Goal: Task Accomplishment & Management: Use online tool/utility

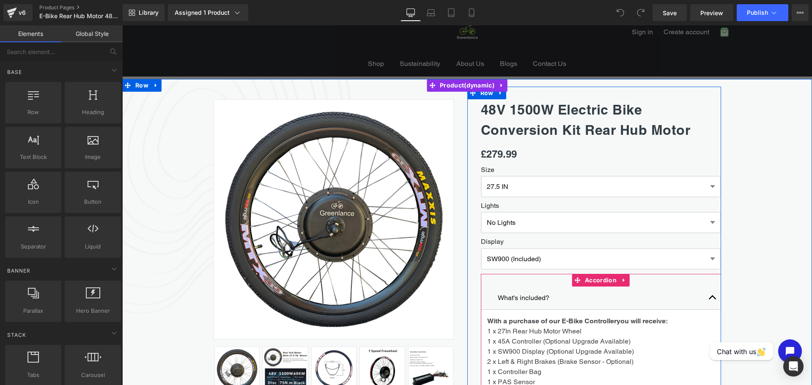
scroll to position [71, 0]
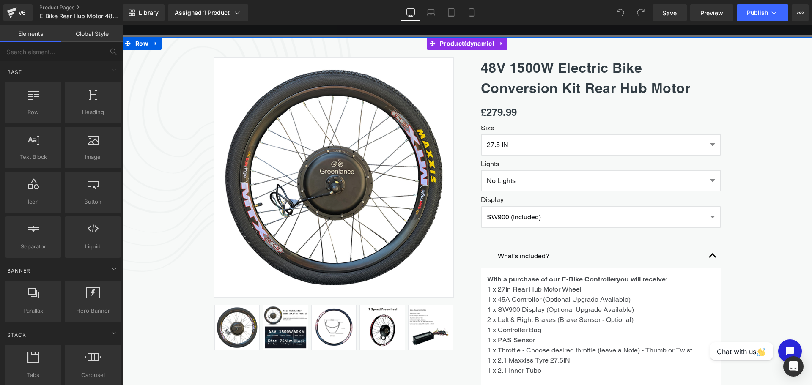
click at [170, 91] on div "Sale Off (P) Image" at bounding box center [467, 328] width 690 height 582
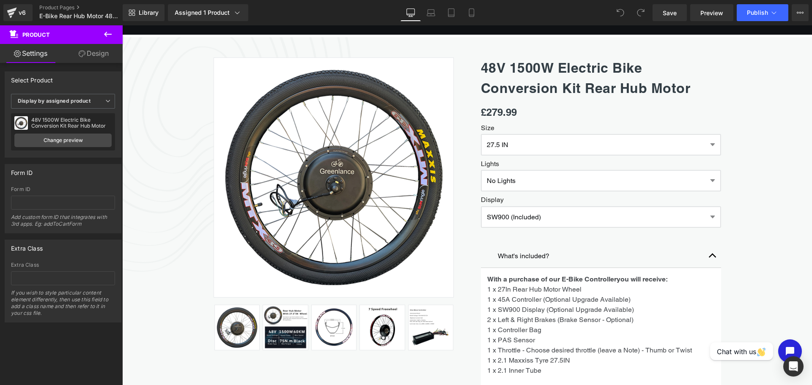
click at [107, 35] on icon at bounding box center [108, 34] width 10 height 10
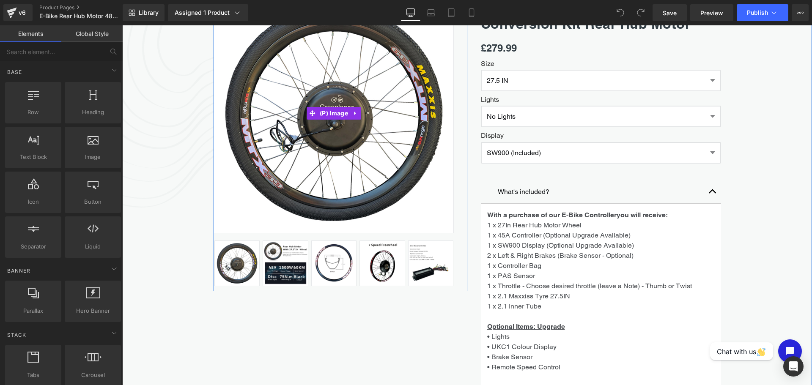
scroll to position [136, 0]
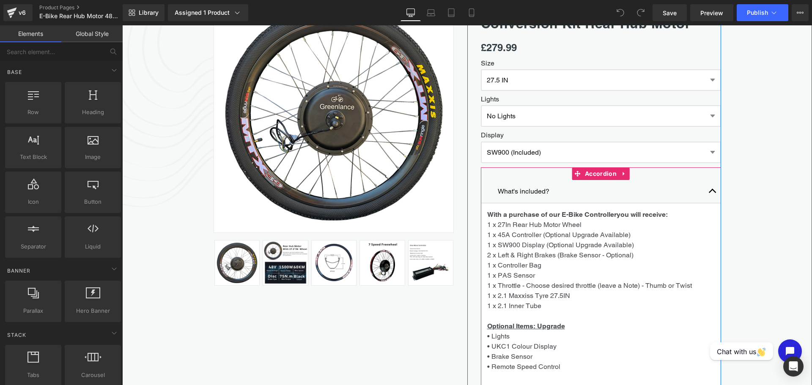
click at [713, 193] on span "button" at bounding box center [713, 193] width 0 height 0
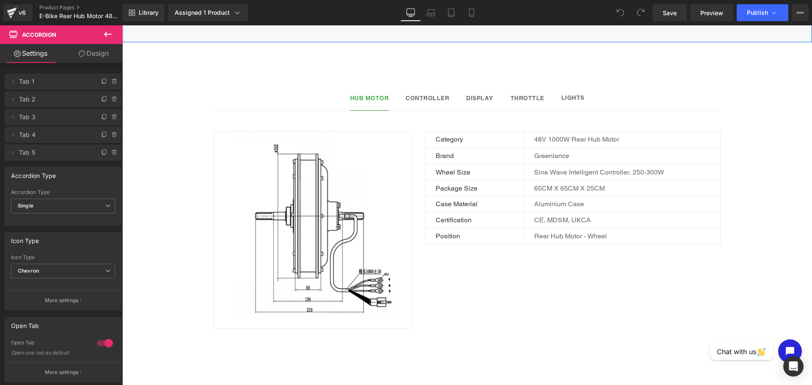
scroll to position [483, 0]
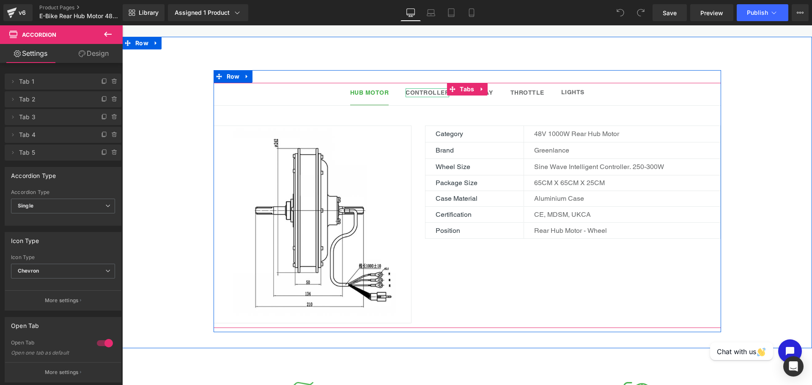
click at [418, 93] on b "Controller" at bounding box center [428, 92] width 44 height 7
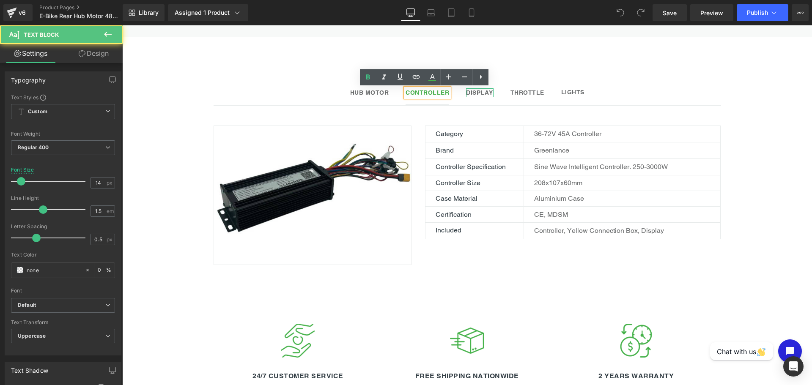
click at [472, 93] on strong "Display" at bounding box center [479, 92] width 27 height 7
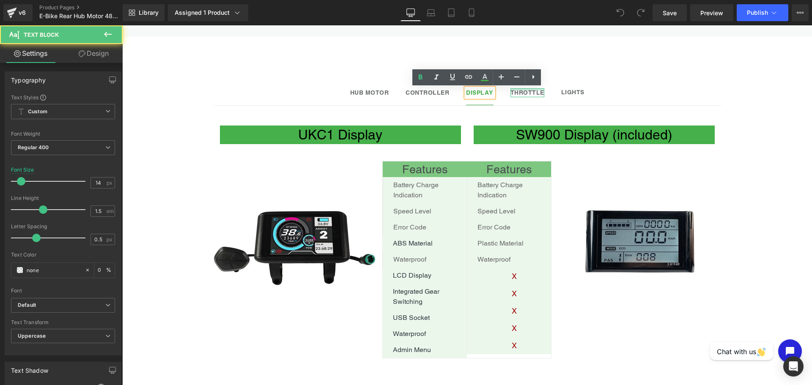
click at [530, 88] on div at bounding box center [527, 89] width 34 height 2
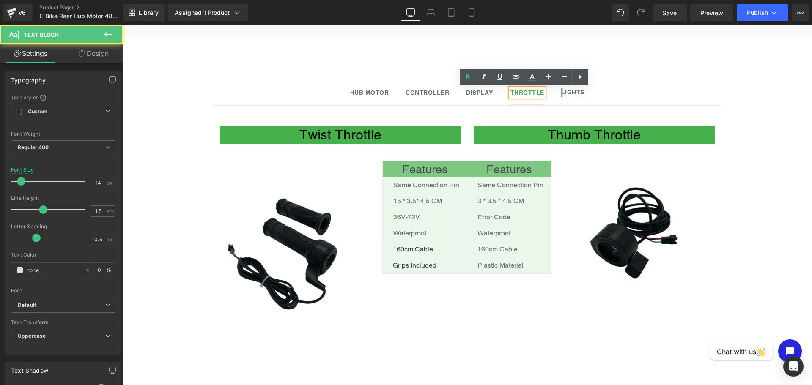
click at [561, 96] on div at bounding box center [562, 92] width 2 height 9
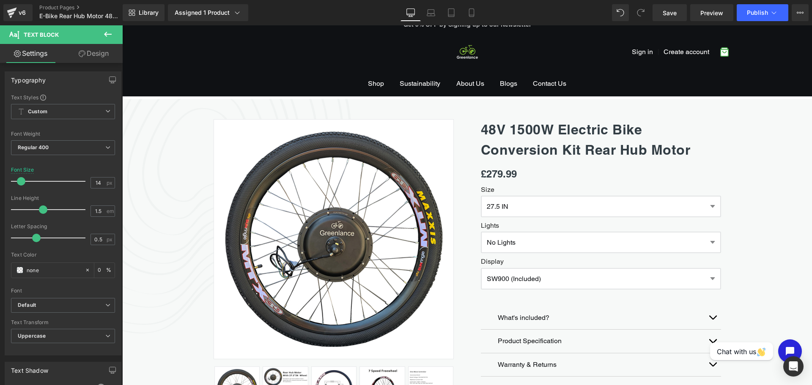
scroll to position [0, 0]
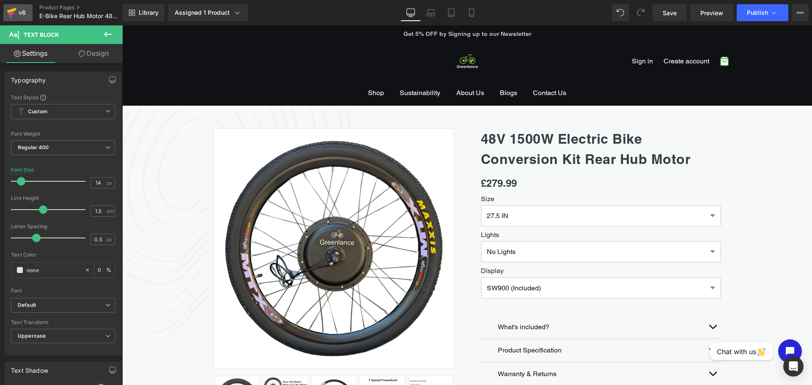
click at [8, 10] on icon at bounding box center [12, 12] width 10 height 21
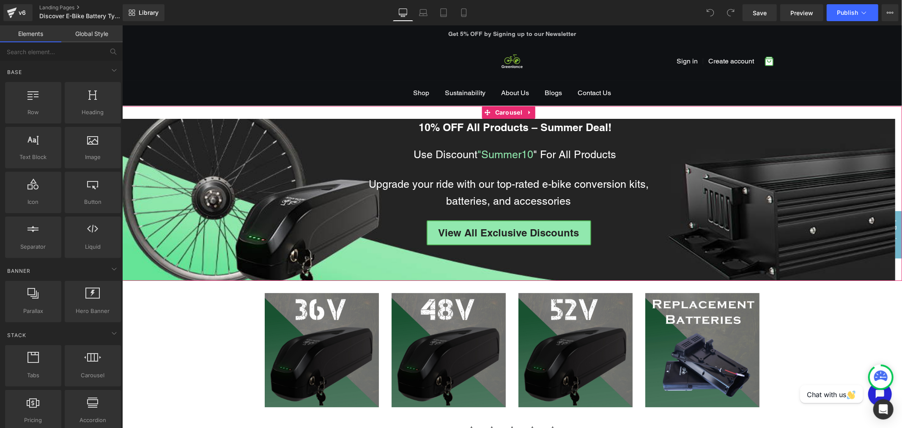
click at [460, 114] on div "10% OFF All Products – Summer Deal! Text Block Use Discount "Summer10 " For All…" at bounding box center [512, 193] width 780 height 175
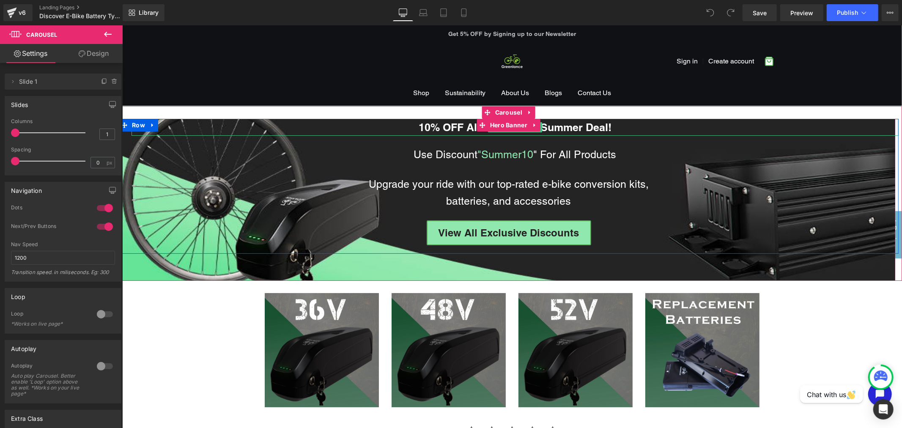
click at [383, 132] on p "10% OFF All Products – Summer Deal!" at bounding box center [514, 126] width 767 height 17
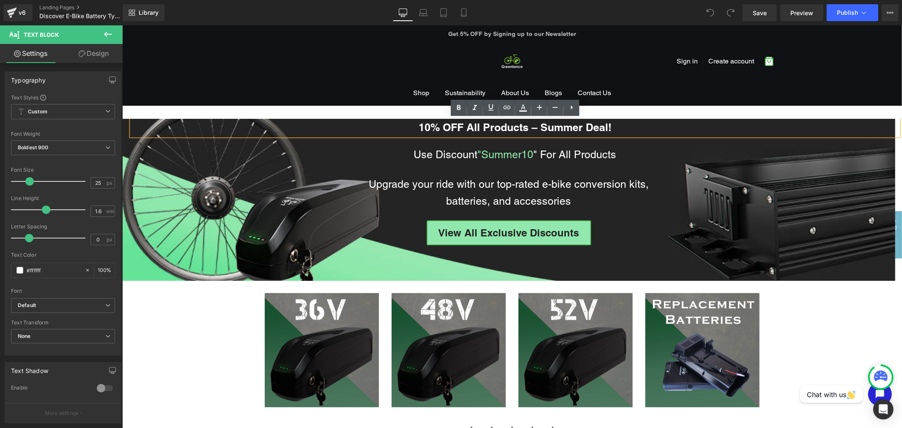
click at [139, 163] on div "10% OFF All Products – Summer Deal! Text Block Use Discount "Summer10 " For All…" at bounding box center [508, 183] width 780 height 131
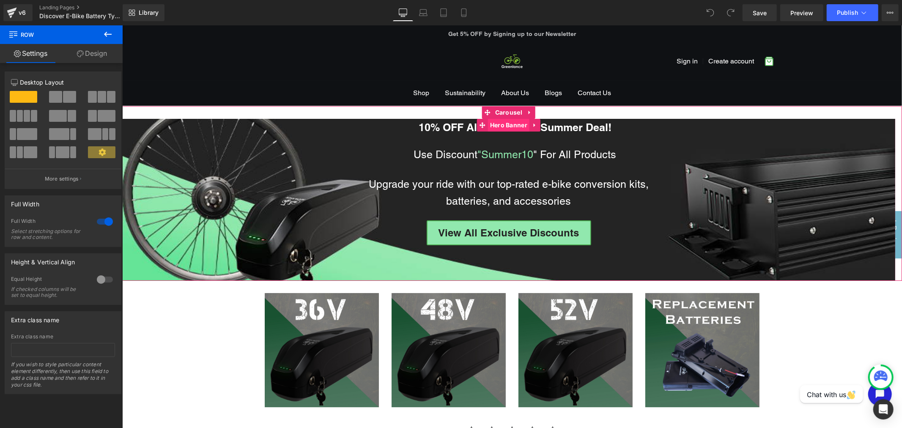
click at [505, 128] on span "Hero Banner" at bounding box center [508, 124] width 41 height 13
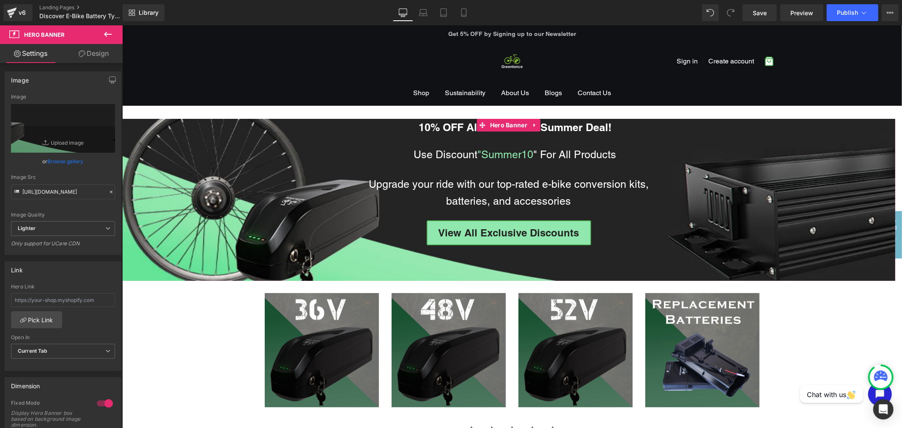
click at [93, 55] on link "Design" at bounding box center [93, 53] width 61 height 19
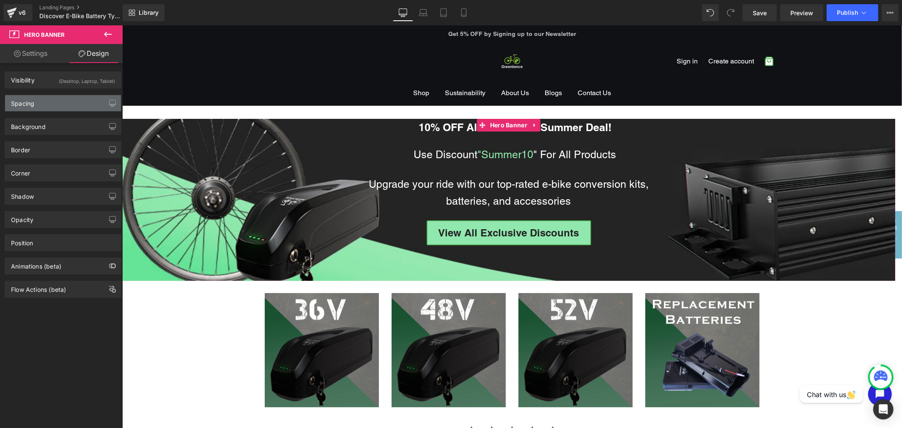
click at [47, 106] on div "Spacing" at bounding box center [63, 103] width 116 height 16
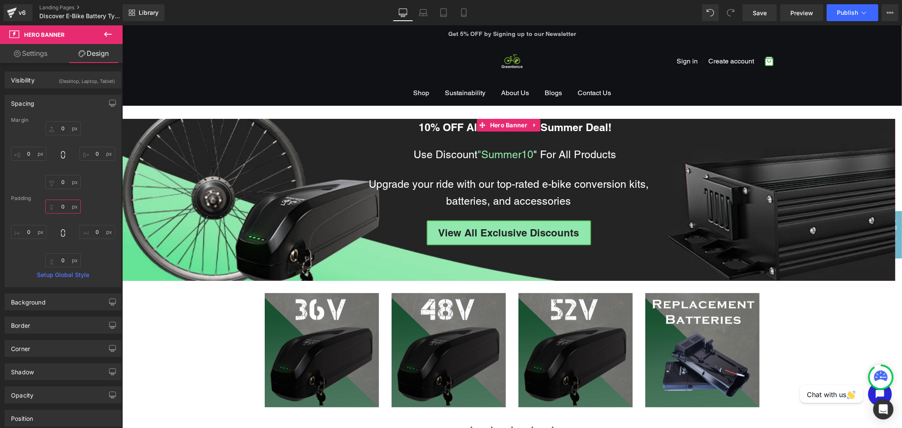
click at [64, 203] on input "0" at bounding box center [63, 207] width 36 height 14
type input "1"
type input "20"
click at [63, 129] on input "0" at bounding box center [63, 128] width 36 height 14
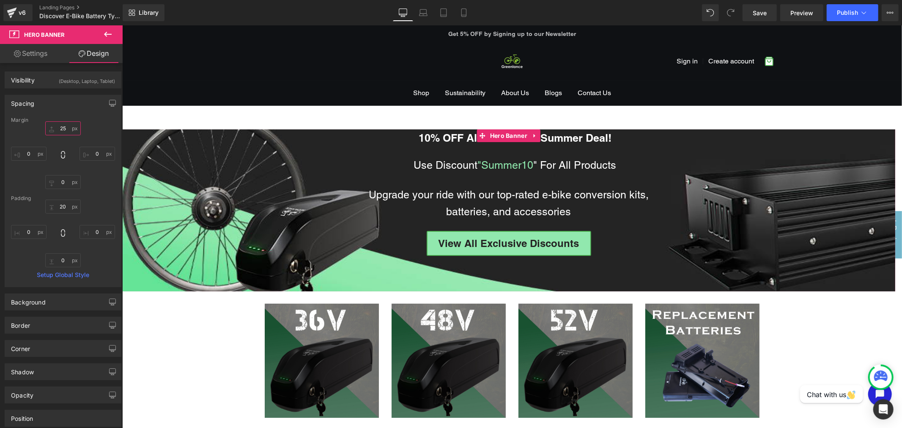
type input "2"
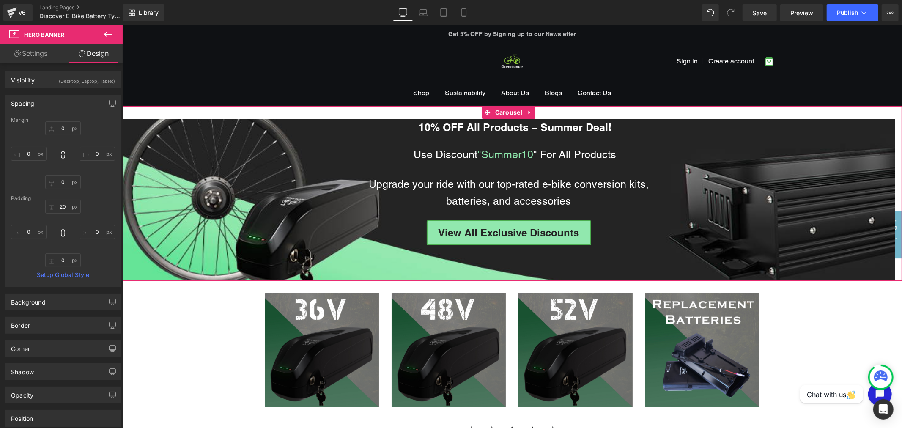
click at [295, 114] on div "10% OFF All Products – Summer Deal! Text Block Use Discount "Summer10 " For All…" at bounding box center [512, 193] width 780 height 175
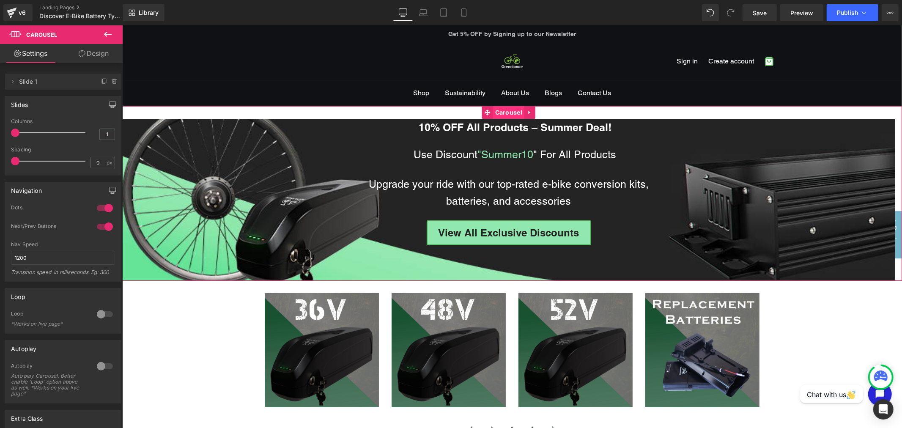
click at [509, 114] on span "Carousel" at bounding box center [508, 112] width 31 height 13
click at [515, 109] on span "Carousel" at bounding box center [508, 112] width 31 height 13
click at [92, 57] on link "Design" at bounding box center [93, 53] width 61 height 19
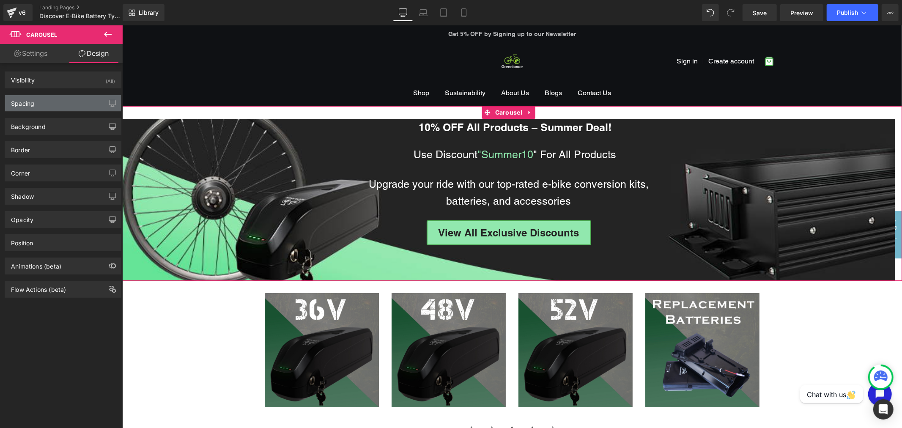
click at [44, 104] on div "Spacing" at bounding box center [63, 103] width 116 height 16
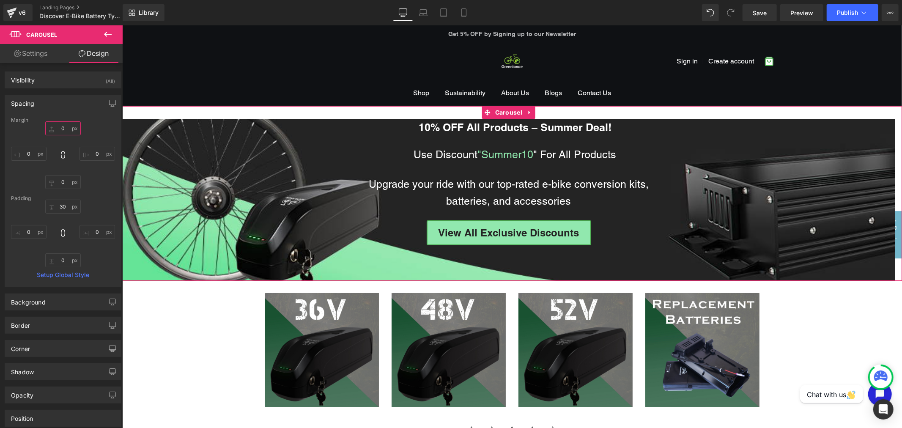
click at [60, 131] on input "0" at bounding box center [63, 128] width 36 height 14
type input "5"
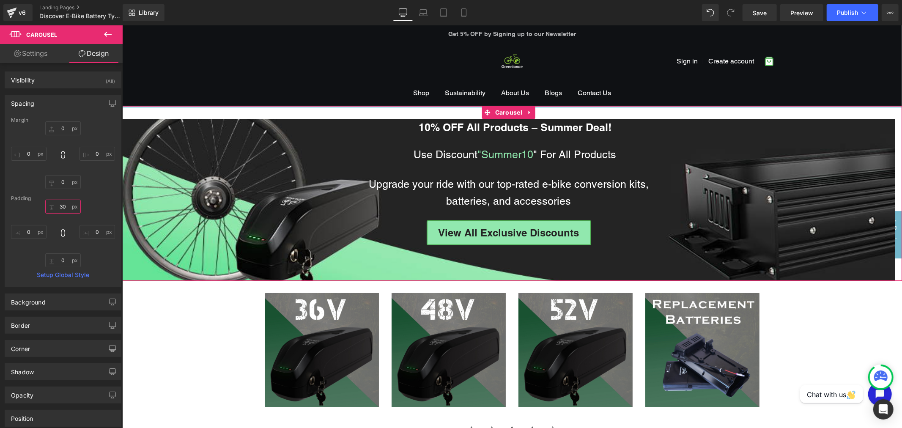
click at [63, 209] on input "30" at bounding box center [63, 207] width 36 height 14
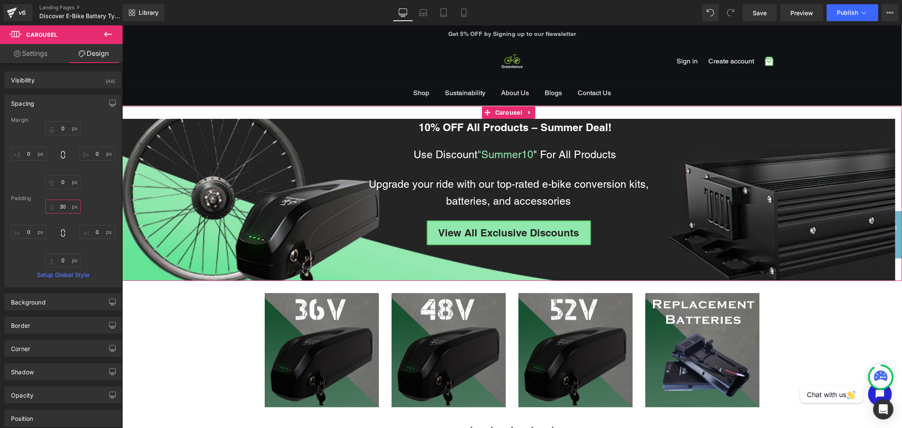
type input "6"
type input "1"
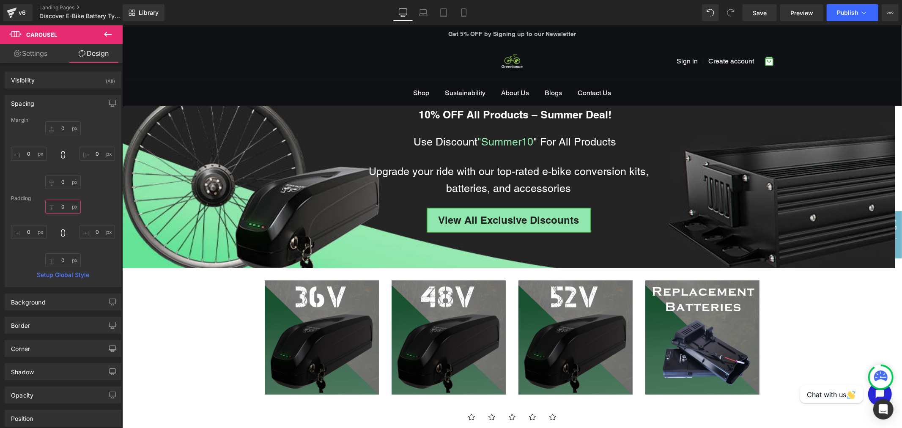
type input "0"
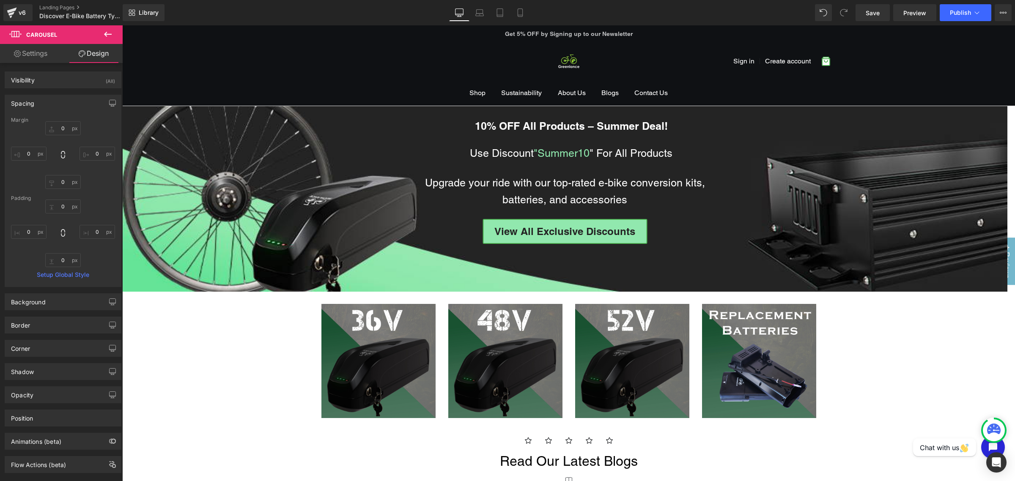
click at [812, 337] on div "10% OFF All Products – Summer Deal! Text Block Use Discount "Summer10 " For All…" at bounding box center [568, 467] width 893 height 723
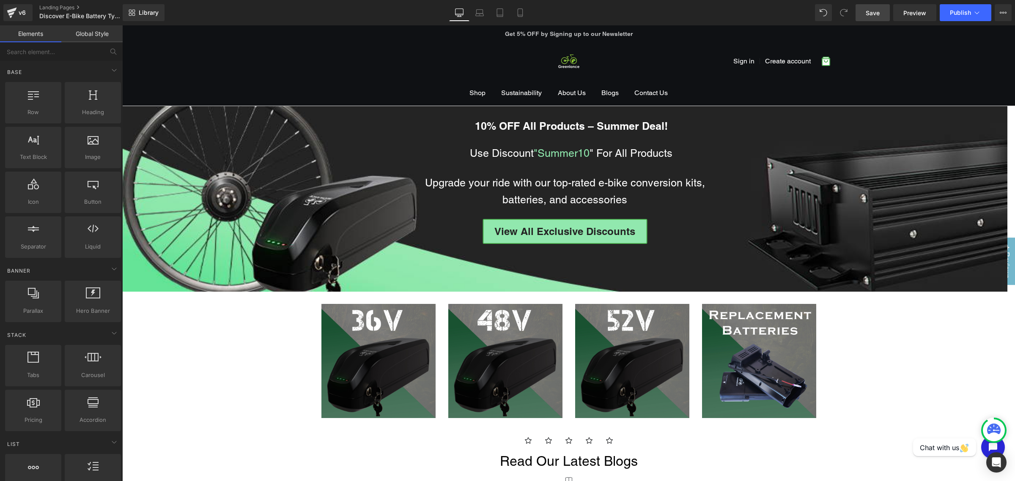
click at [812, 5] on link "Save" at bounding box center [872, 12] width 34 height 17
click at [135, 282] on div at bounding box center [564, 199] width 885 height 186
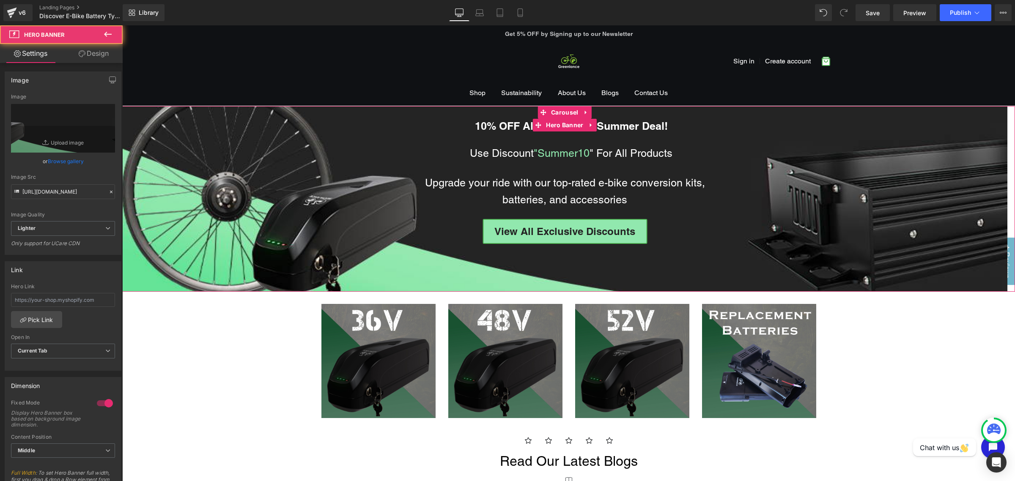
click at [170, 269] on span "10% OFF All Products – Summer Deal! Text Block Use Discount "Summer10 " For All…" at bounding box center [564, 199] width 885 height 162
click at [93, 50] on link "Design" at bounding box center [93, 53] width 61 height 19
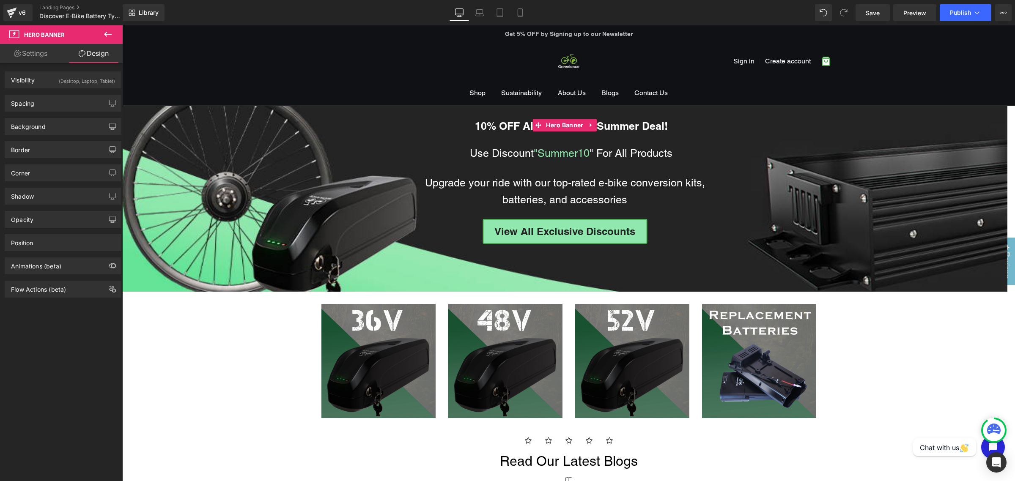
type input "0"
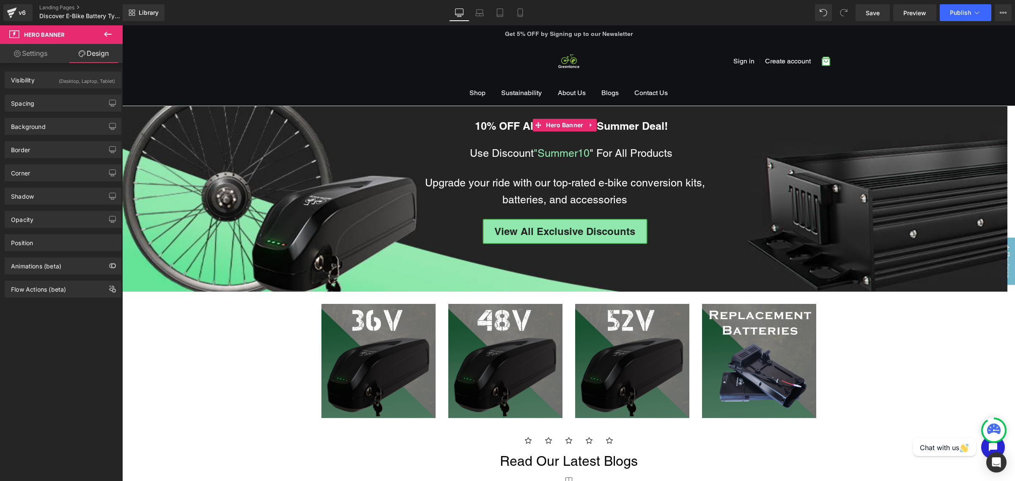
type input "0"
click at [48, 104] on div "Spacing" at bounding box center [63, 103] width 116 height 16
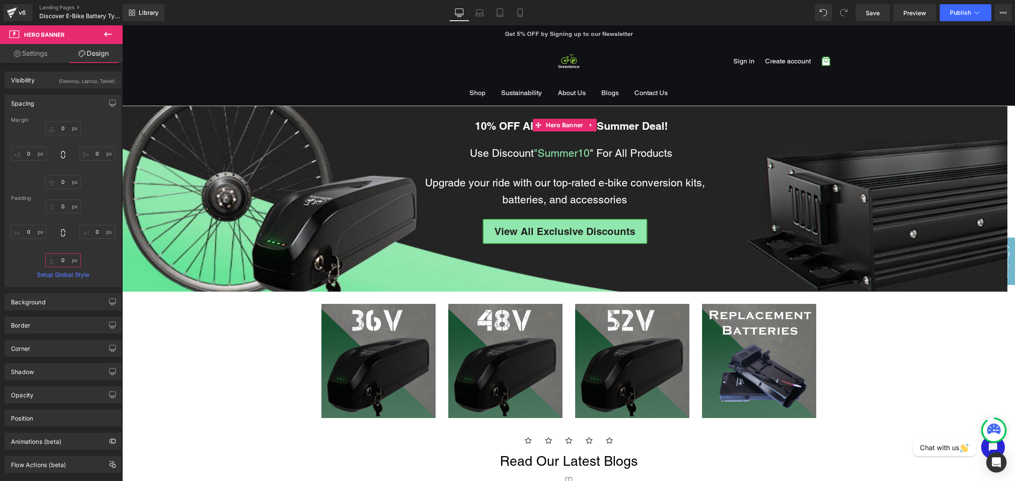
click at [62, 265] on input "0" at bounding box center [63, 260] width 36 height 14
type input "5"
click at [562, 113] on span "Carousel" at bounding box center [564, 112] width 31 height 13
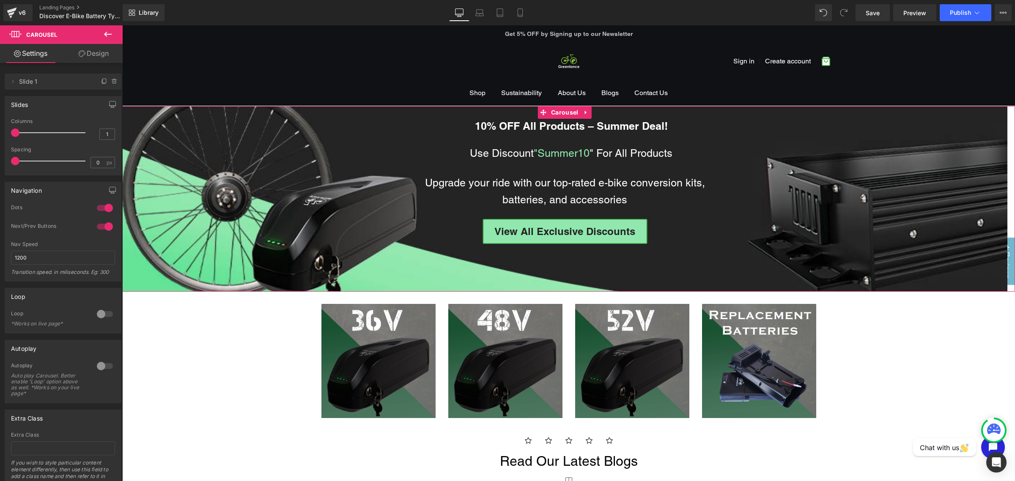
click at [76, 56] on link "Design" at bounding box center [93, 53] width 61 height 19
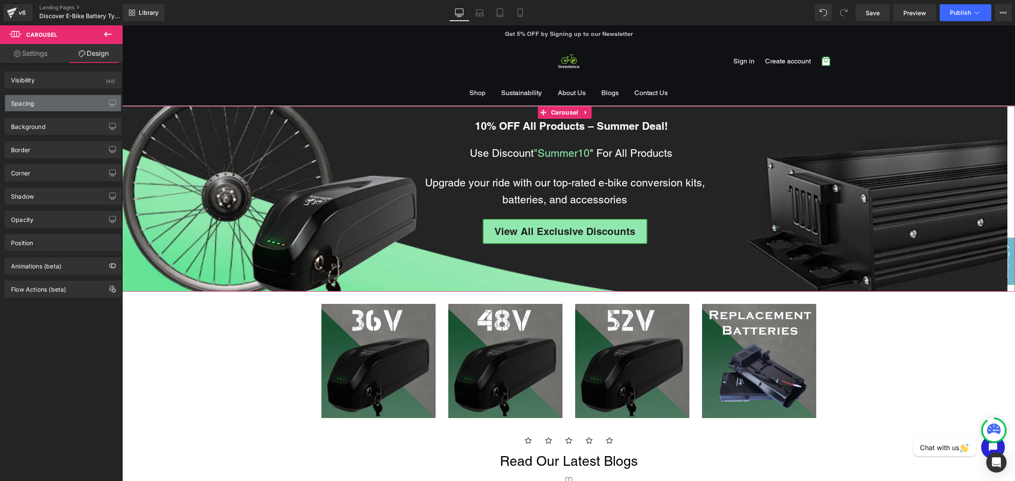
type input "0"
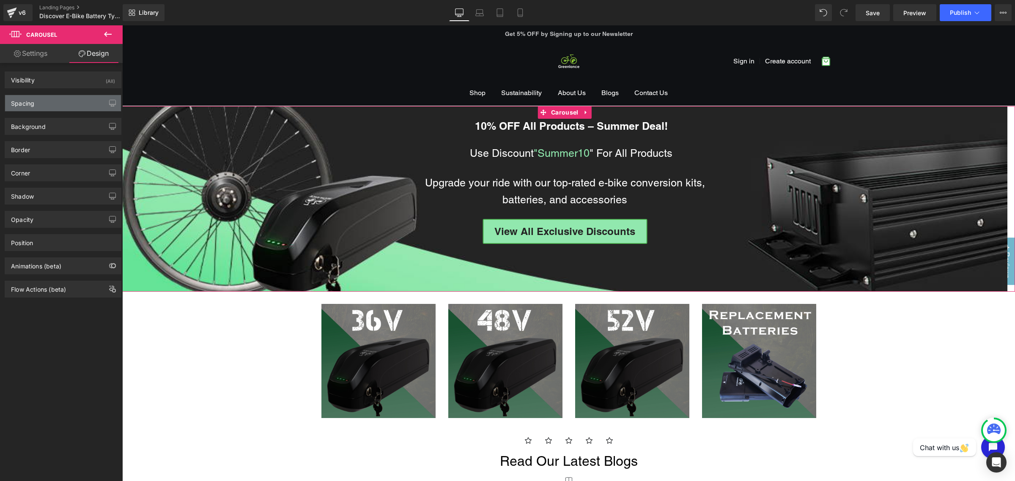
type input "0"
click at [31, 106] on div "Spacing" at bounding box center [22, 101] width 23 height 12
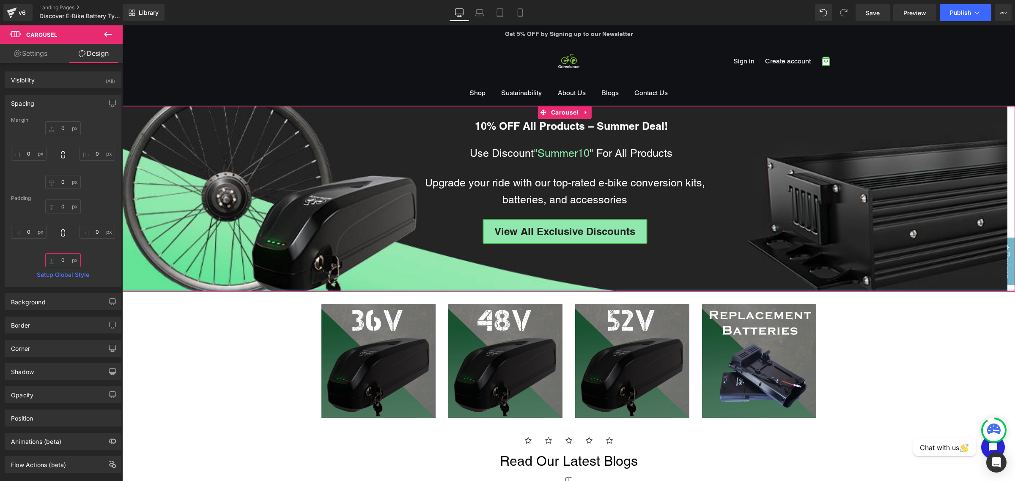
click at [56, 260] on input "0" at bounding box center [63, 260] width 36 height 14
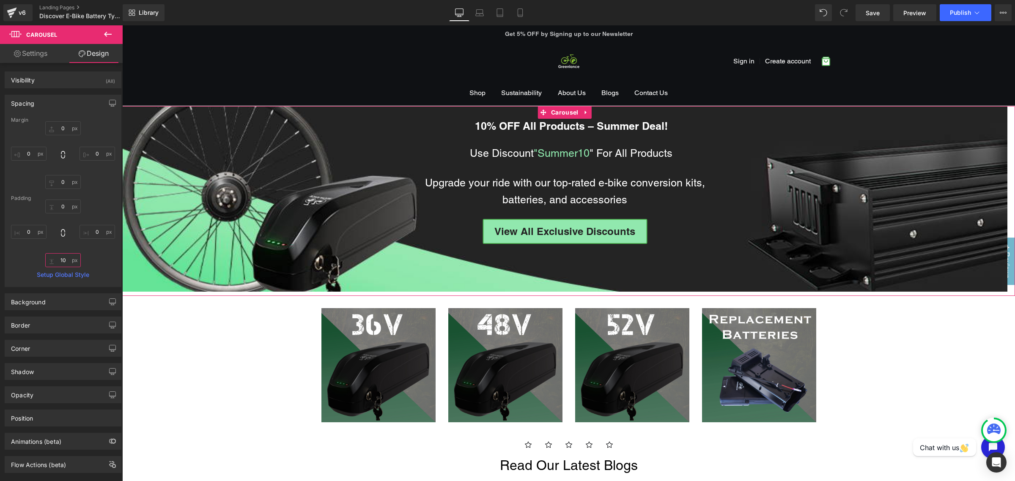
type input "1"
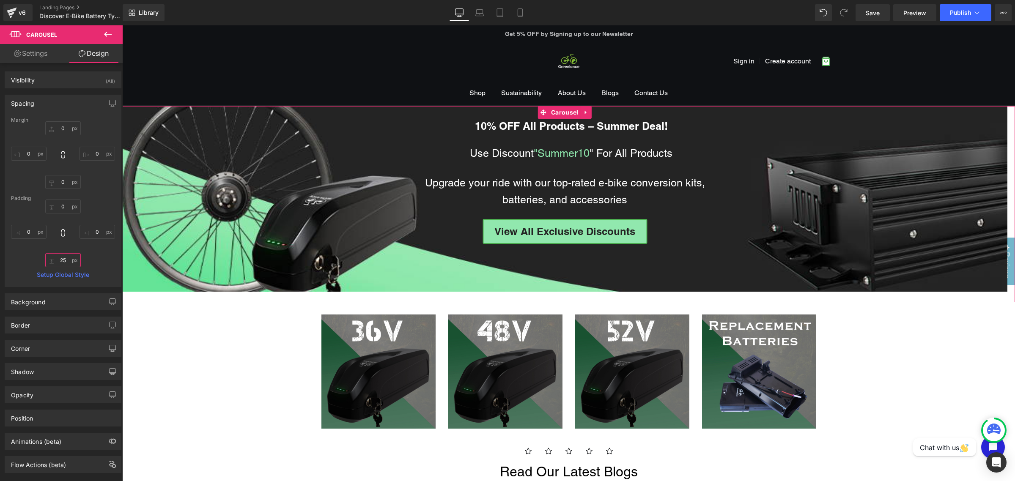
type input "2"
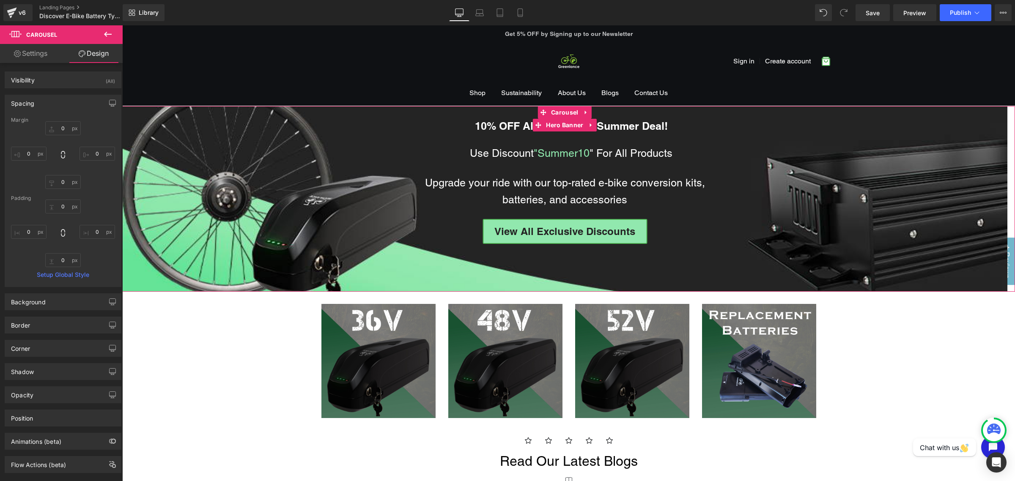
click at [172, 274] on span "10% OFF All Products – Summer Deal! Text Block Use Discount "Summer10 " For All…" at bounding box center [564, 199] width 885 height 162
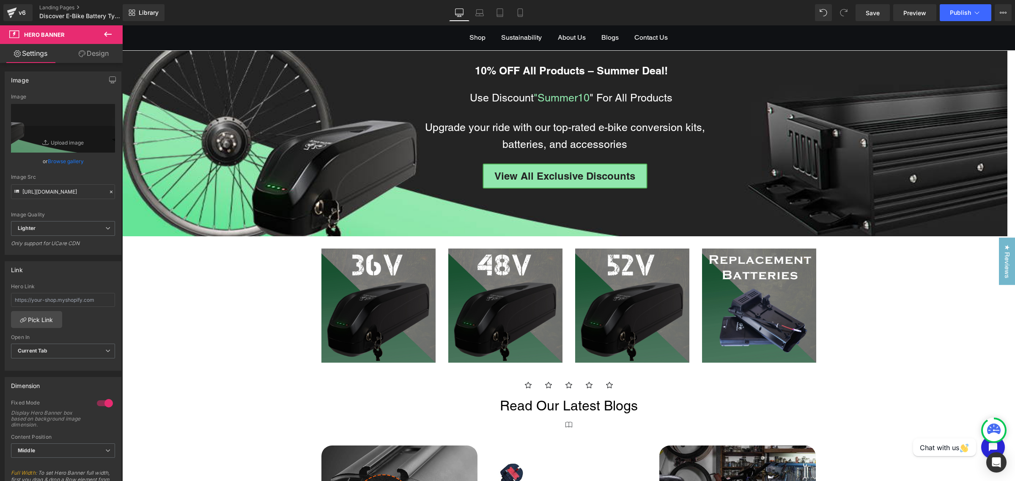
scroll to position [67, 0]
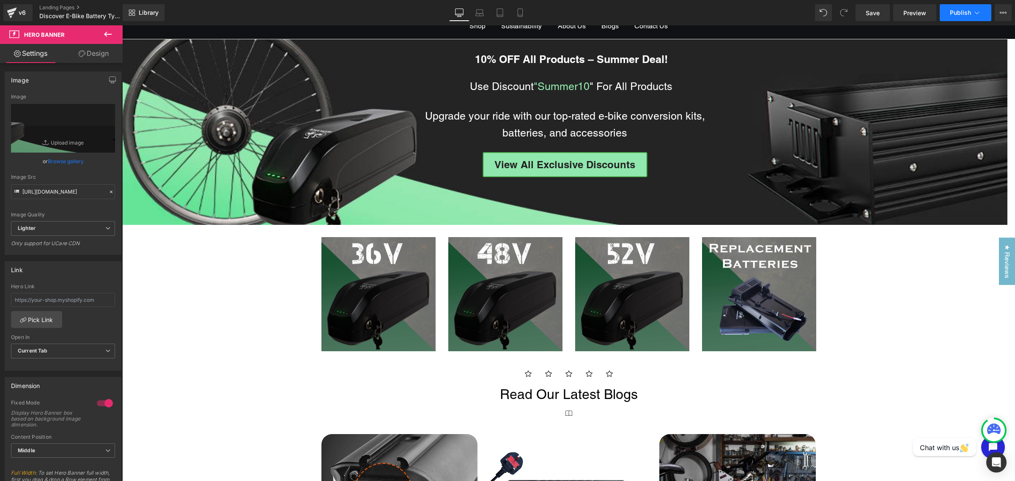
click at [812, 20] on button "Publish" at bounding box center [966, 12] width 52 height 17
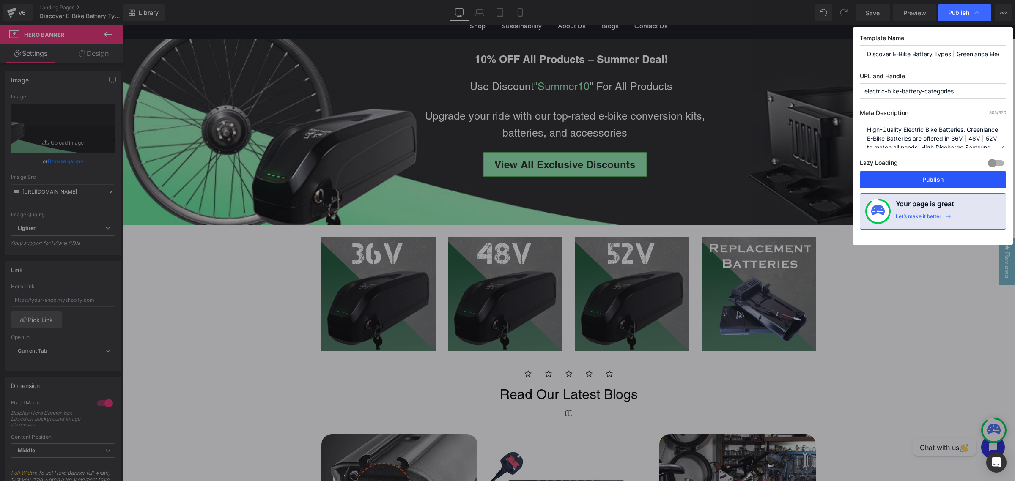
click at [812, 179] on button "Publish" at bounding box center [933, 179] width 146 height 17
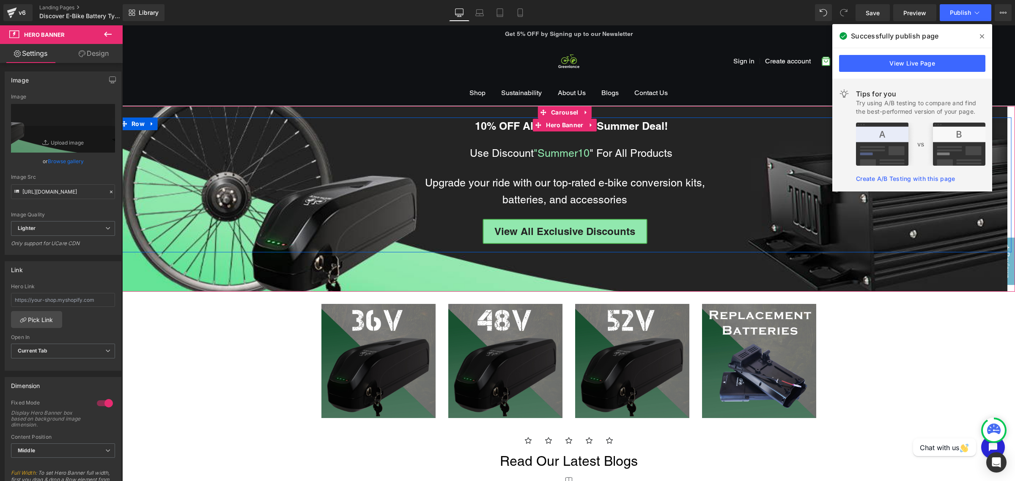
click at [363, 177] on div "10% OFF All Products – Summer Deal! Text Block Use Discount "Summer10 " For All…" at bounding box center [564, 183] width 893 height 131
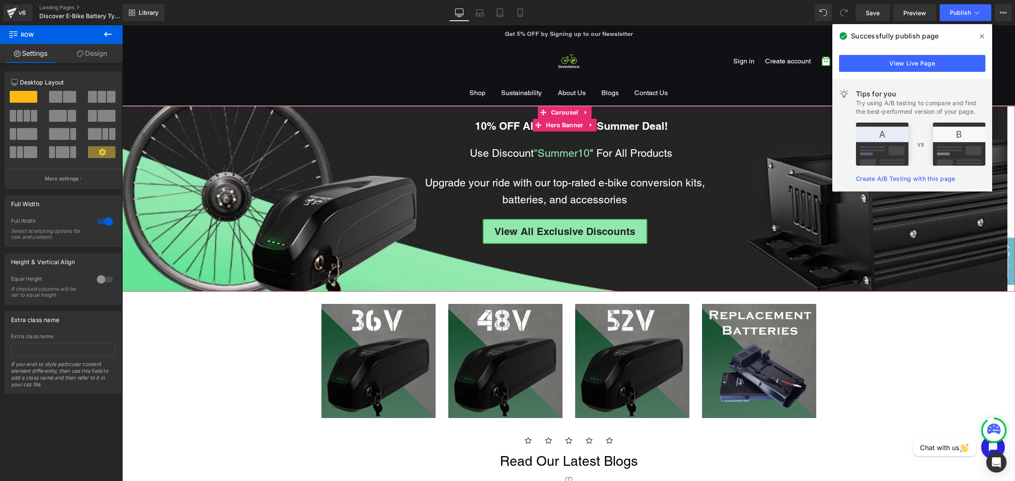
click at [560, 126] on span "Hero Banner" at bounding box center [564, 125] width 41 height 13
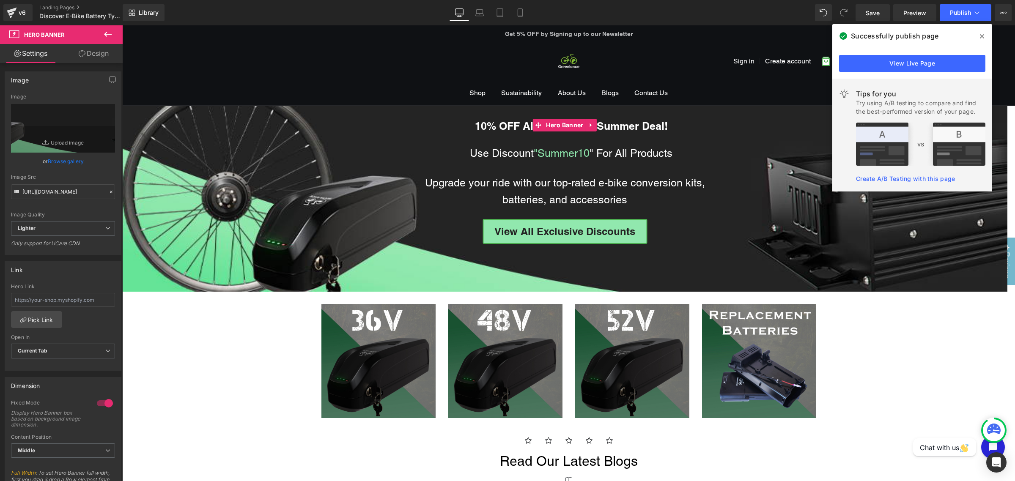
click at [98, 52] on link "Design" at bounding box center [93, 53] width 61 height 19
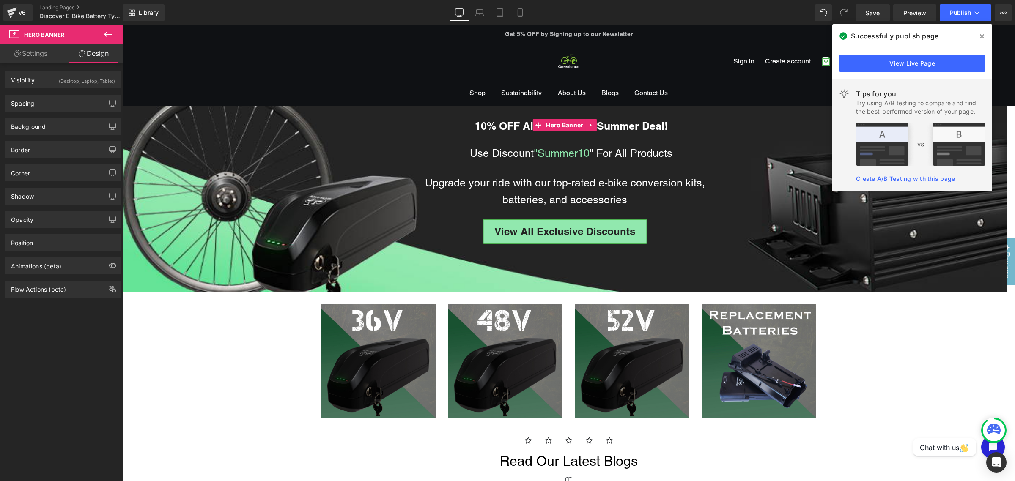
type input "0"
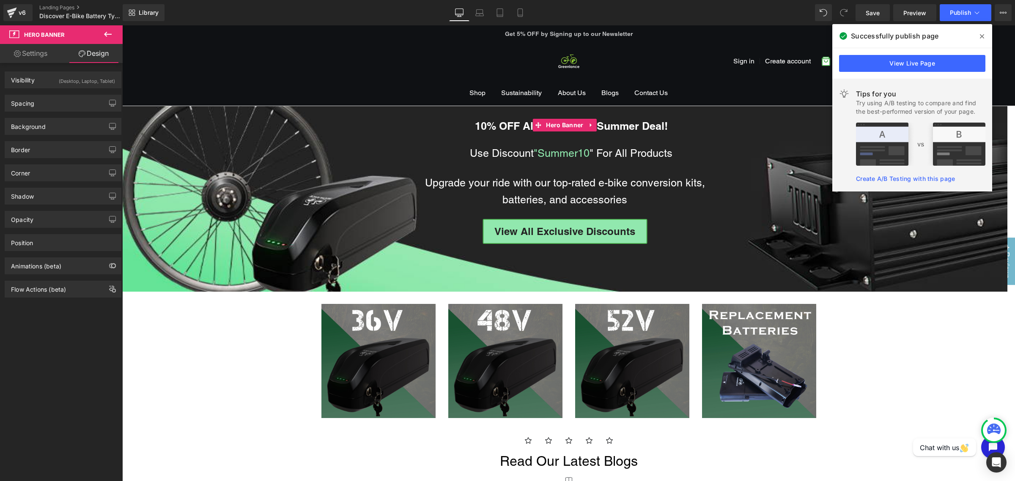
type input "0"
click at [49, 96] on div "Spacing" at bounding box center [63, 103] width 116 height 16
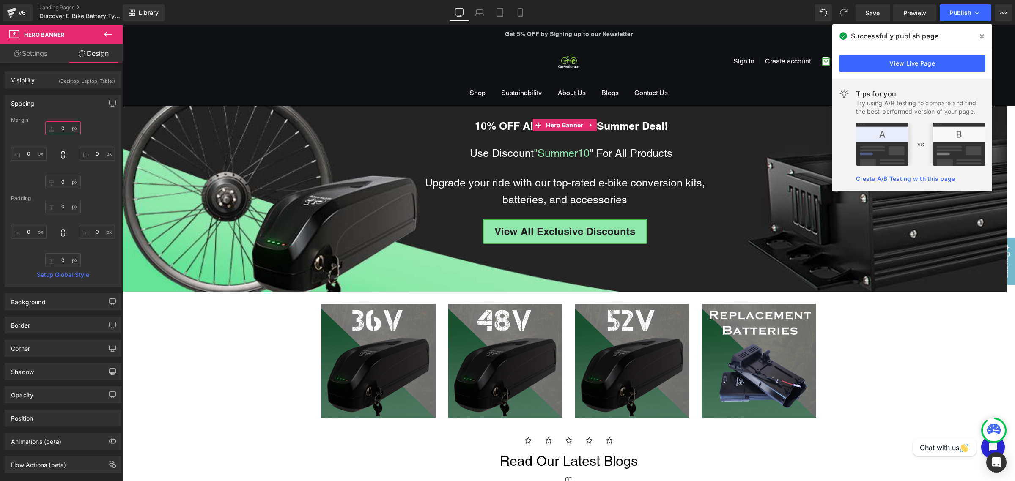
click at [63, 132] on input "0" at bounding box center [63, 128] width 36 height 14
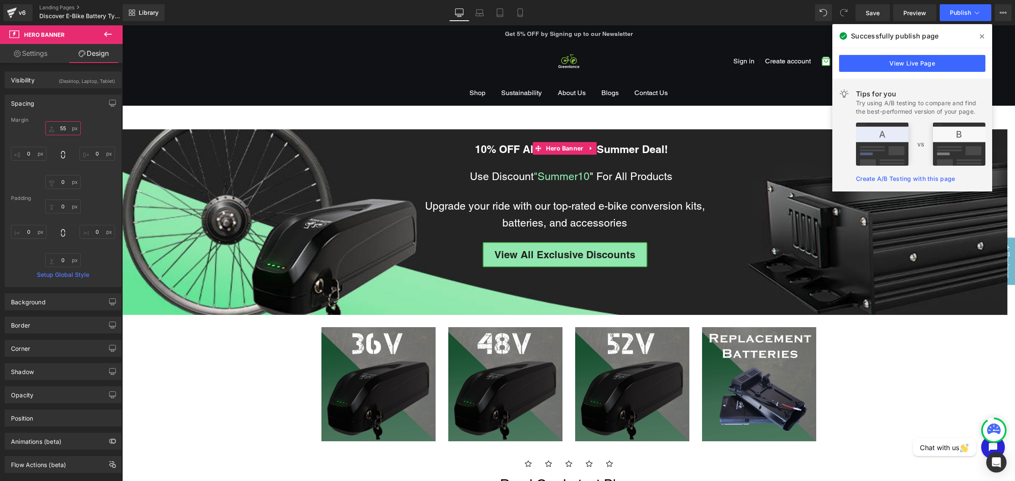
type input "5"
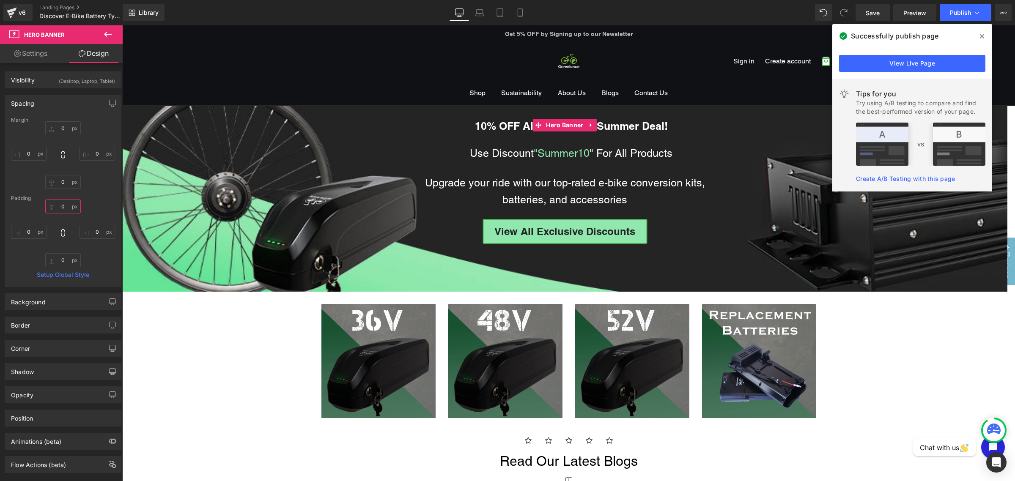
click at [64, 203] on input "0" at bounding box center [63, 207] width 36 height 14
type input "25"
click at [58, 263] on input "0" at bounding box center [63, 260] width 36 height 14
type input "25"
click at [812, 9] on span "Publish" at bounding box center [960, 12] width 21 height 7
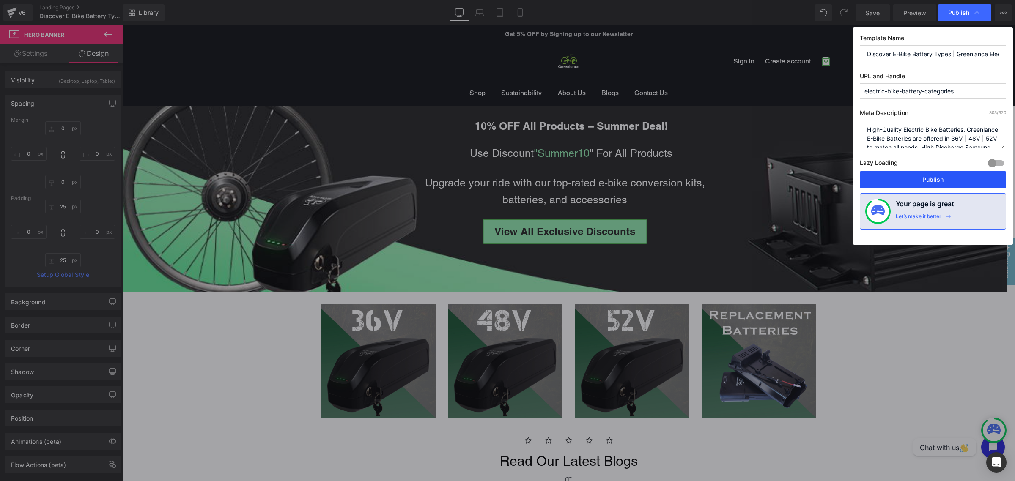
click at [812, 179] on button "Publish" at bounding box center [933, 179] width 146 height 17
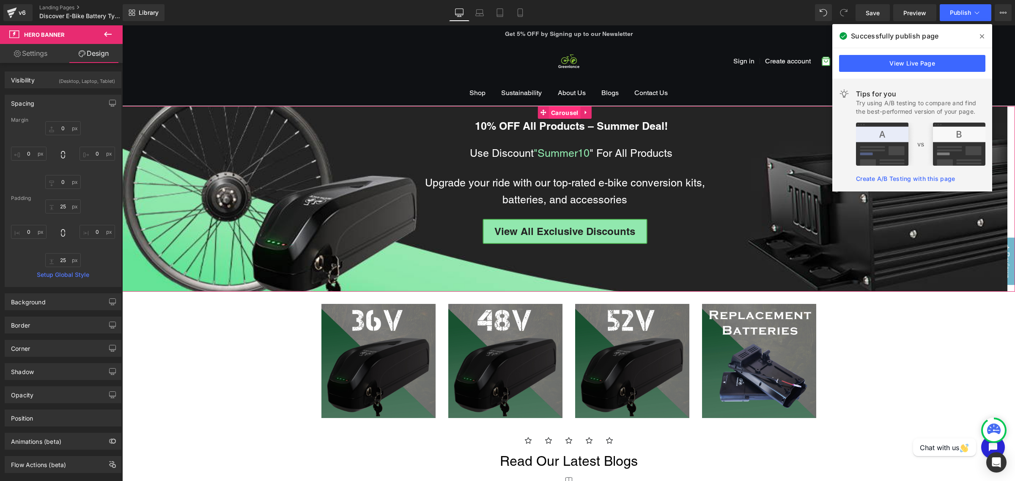
click at [559, 115] on span "Carousel" at bounding box center [564, 113] width 31 height 13
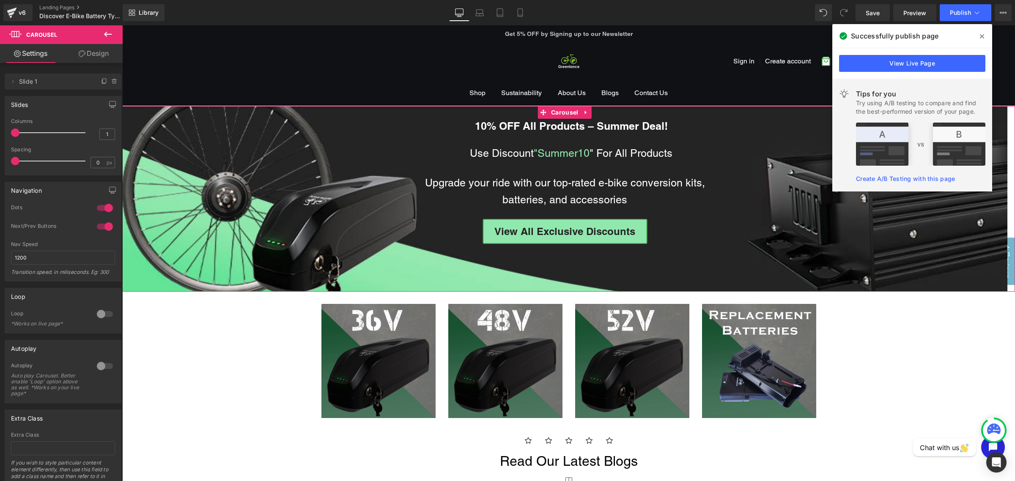
click at [100, 51] on link "Design" at bounding box center [93, 53] width 61 height 19
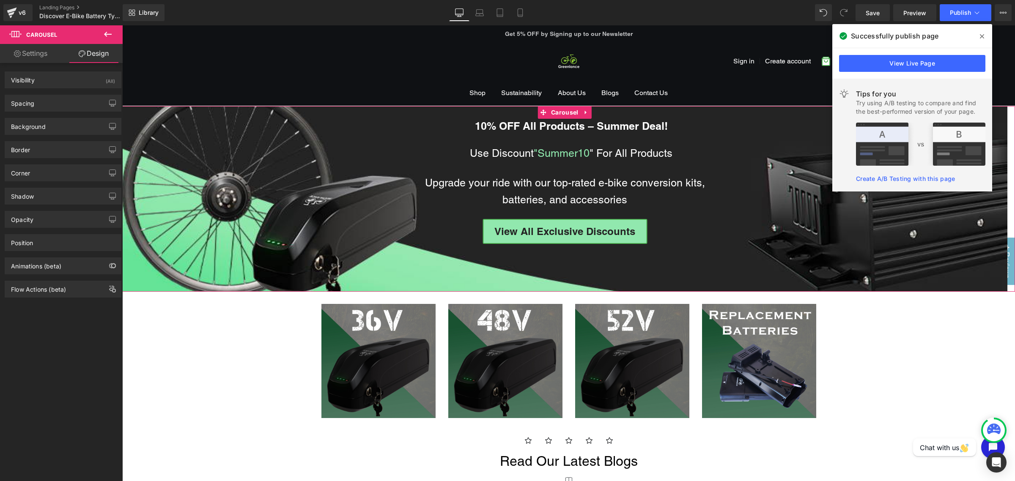
click at [65, 70] on div "Visibility (All) 0|0|0|0 1 Show on Desktop 1 Show on Laptop 1 Show on Tablet 1 …" at bounding box center [63, 76] width 126 height 23
click at [68, 87] on div "Visibility (All)" at bounding box center [63, 80] width 116 height 16
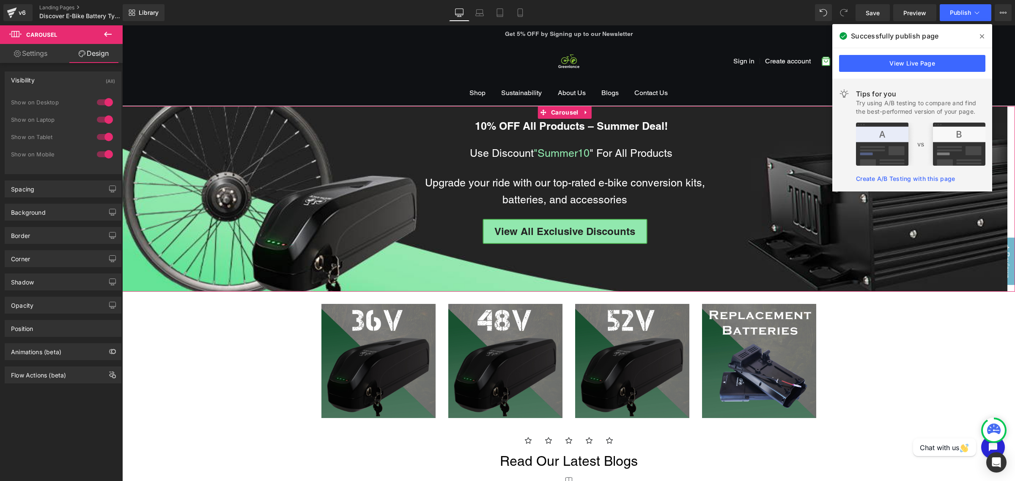
click at [96, 121] on div at bounding box center [105, 120] width 20 height 14
click at [102, 103] on div at bounding box center [105, 103] width 20 height 14
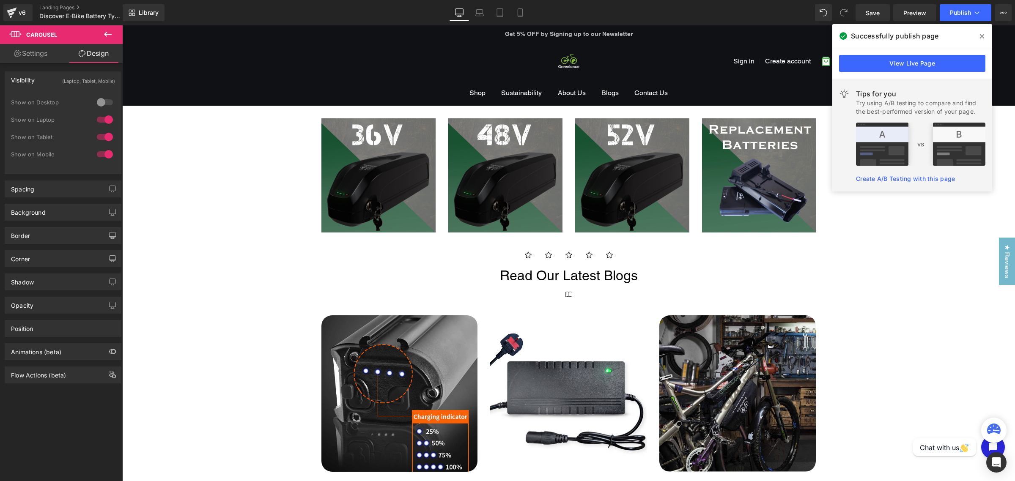
click at [102, 103] on div at bounding box center [105, 103] width 20 height 14
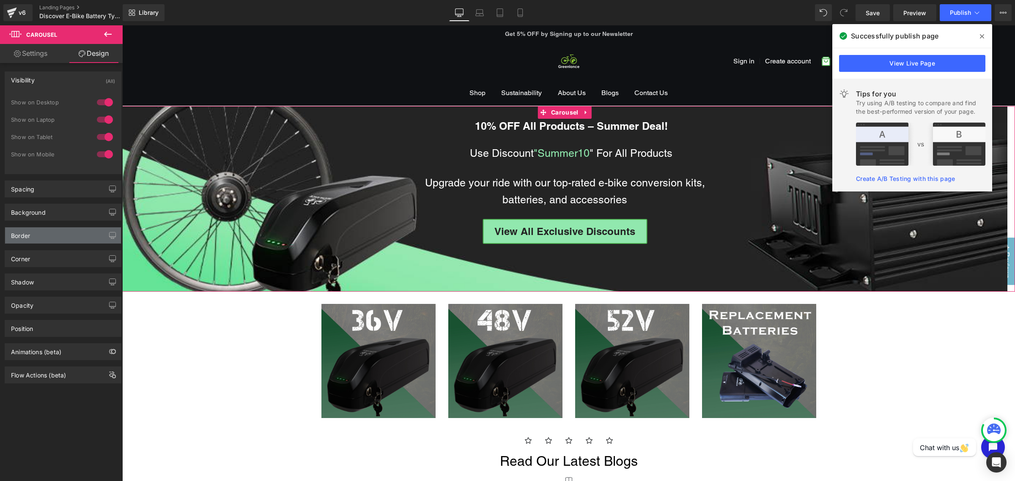
click at [78, 238] on div "Border" at bounding box center [63, 236] width 116 height 16
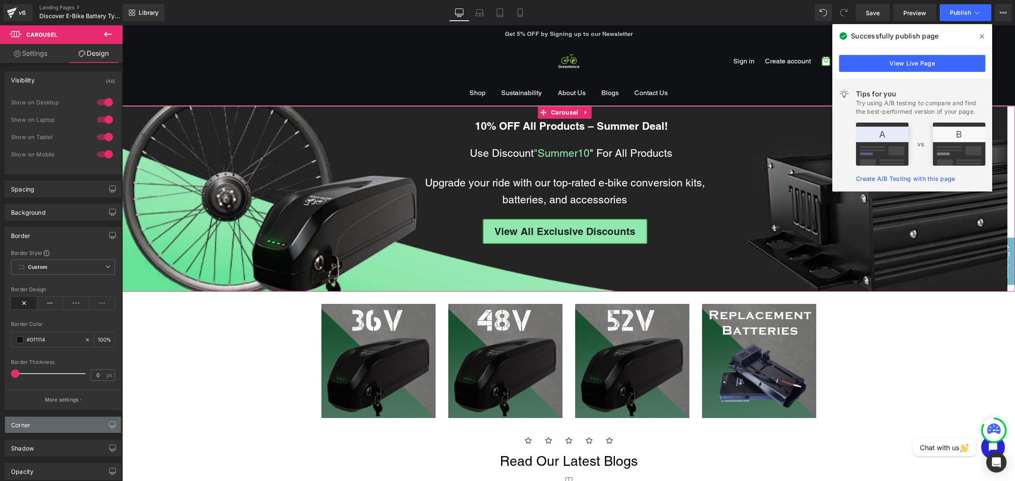
click at [41, 385] on div "Corner" at bounding box center [63, 425] width 116 height 16
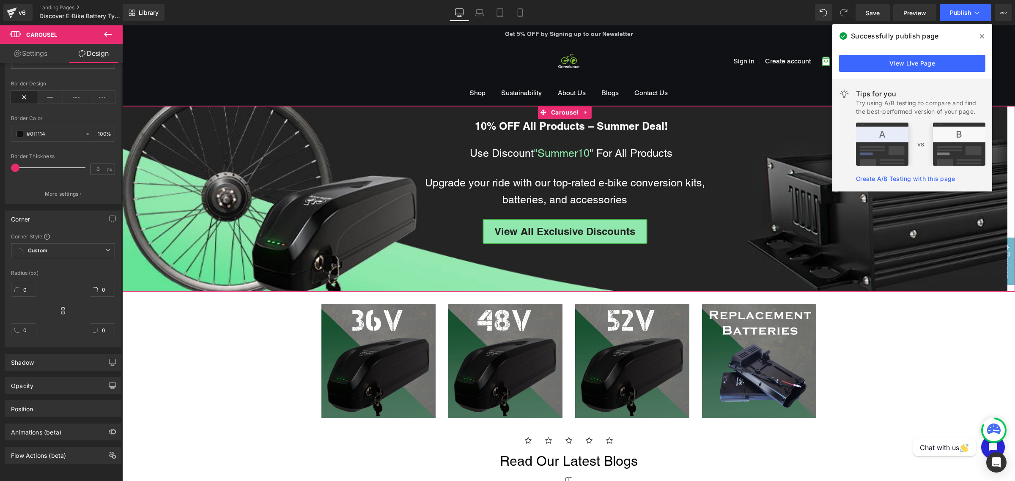
scroll to position [215, 0]
click at [37, 354] on div "Shadow" at bounding box center [63, 362] width 116 height 16
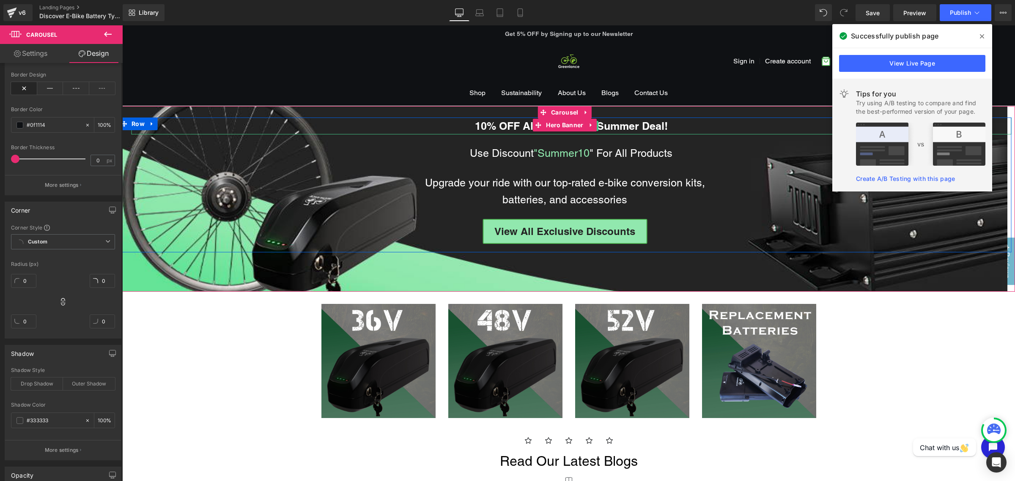
click at [428, 130] on p "10% OFF All Products – Summer Deal!" at bounding box center [571, 126] width 880 height 17
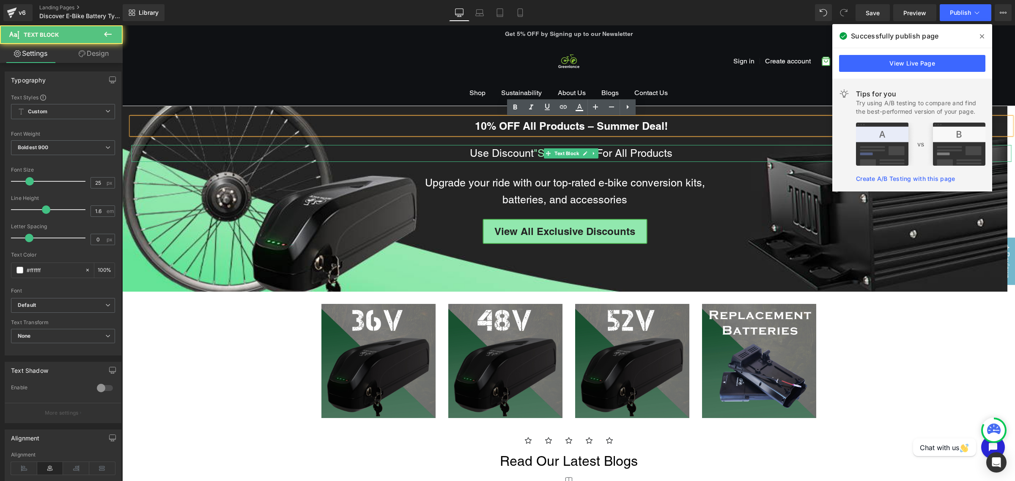
click at [392, 151] on p "Use Discount "Summer10 " For All Products" at bounding box center [571, 153] width 880 height 17
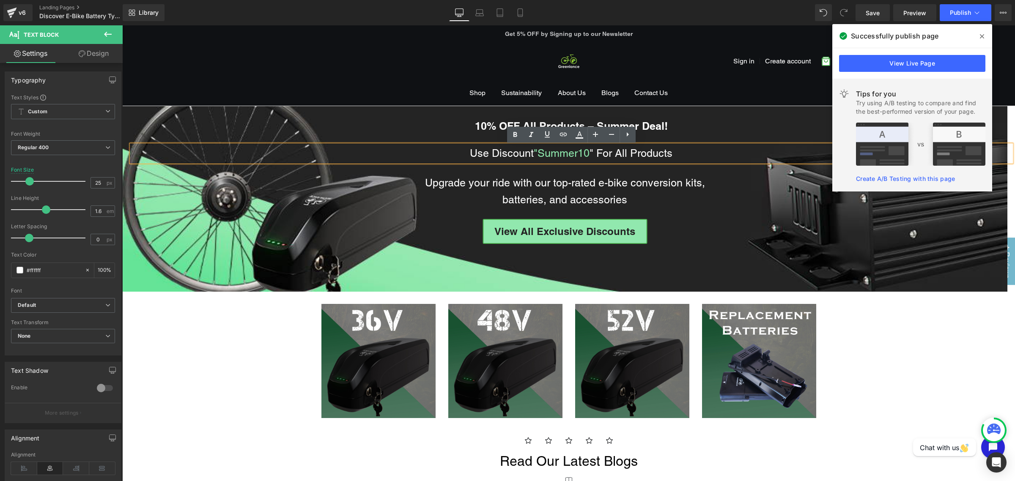
click at [402, 107] on div at bounding box center [564, 199] width 885 height 186
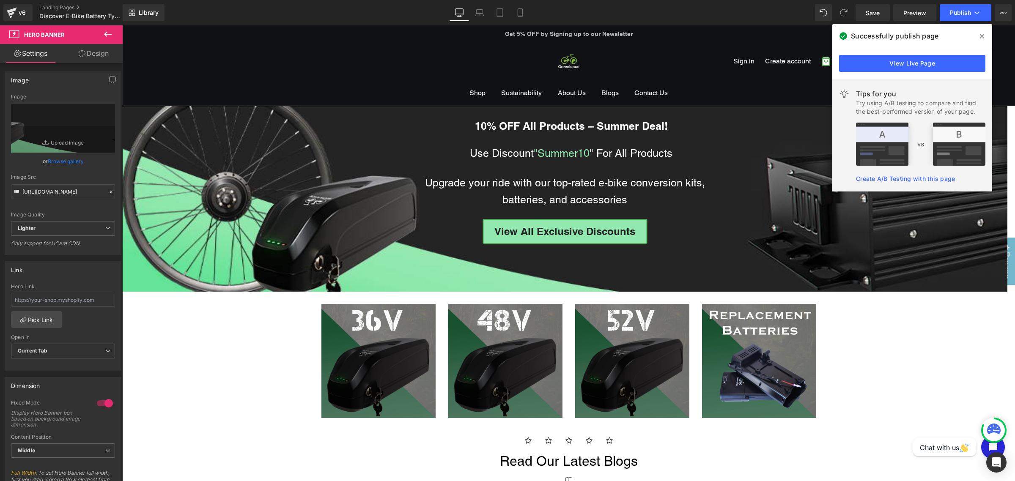
click at [521, 104] on ul "Shop Sustainability About Us Blogs Contact Us" at bounding box center [569, 92] width 524 height 25
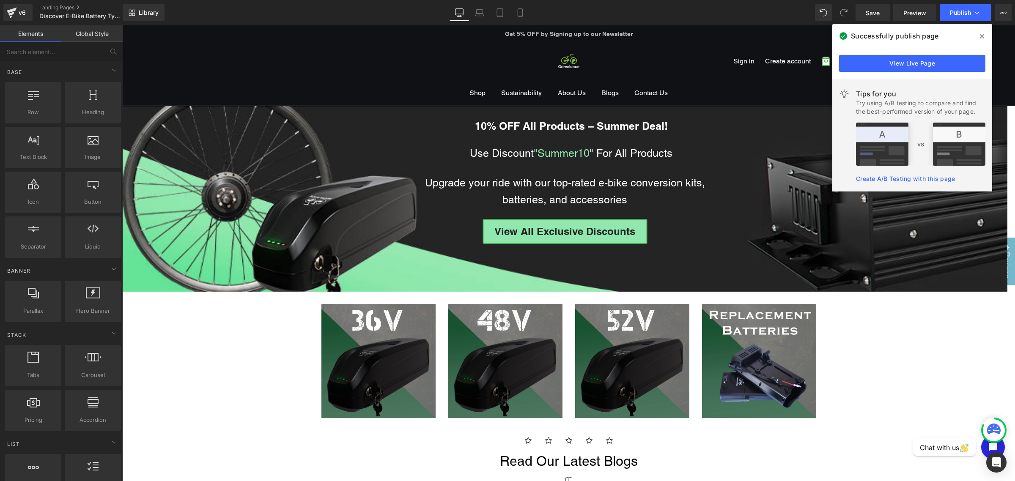
click at [513, 114] on div at bounding box center [564, 199] width 885 height 186
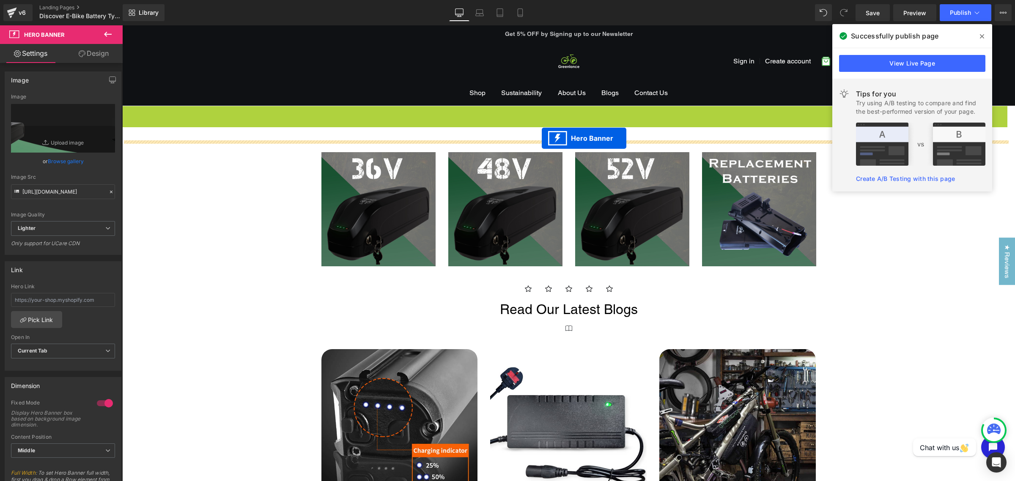
drag, startPoint x: 544, startPoint y: 126, endPoint x: 542, endPoint y: 138, distance: 12.9
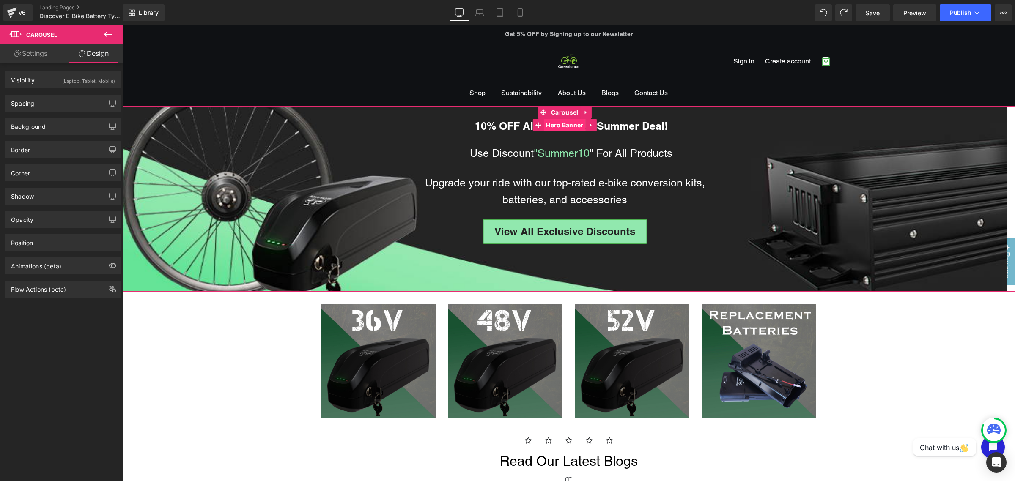
click at [552, 128] on span "Hero Banner" at bounding box center [564, 125] width 41 height 13
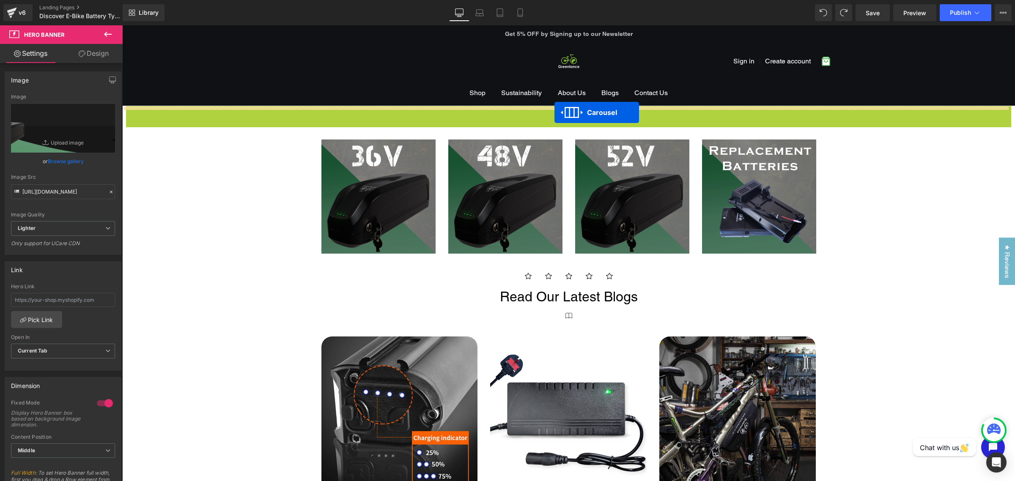
drag, startPoint x: 556, startPoint y: 118, endPoint x: 554, endPoint y: 112, distance: 5.2
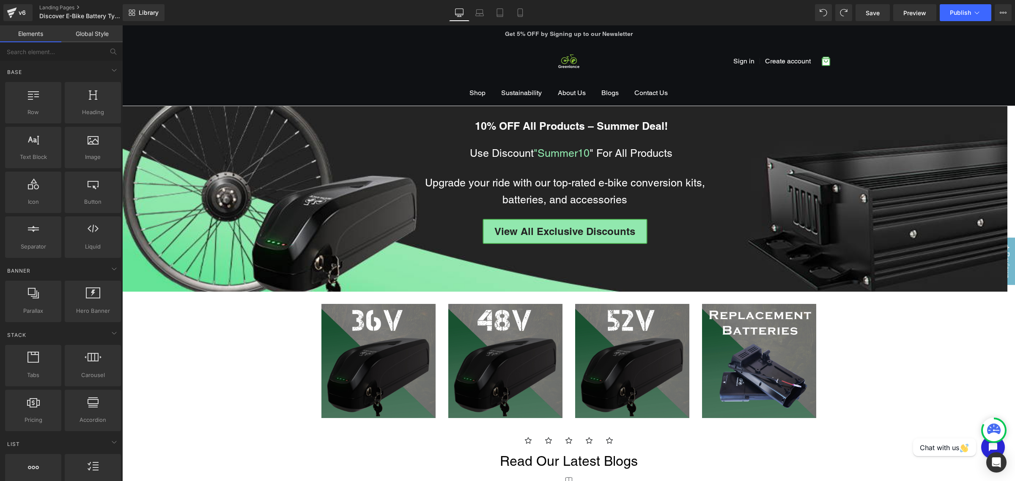
click at [218, 353] on div "10% OFF All Products – Summer Deal! Text Block Use Discount "Summer10 " For All…" at bounding box center [568, 467] width 893 height 723
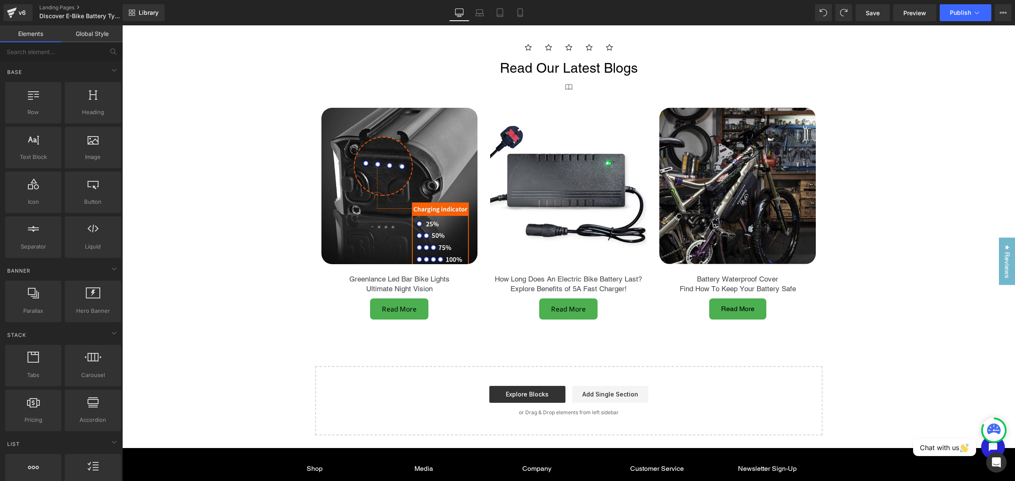
scroll to position [396, 0]
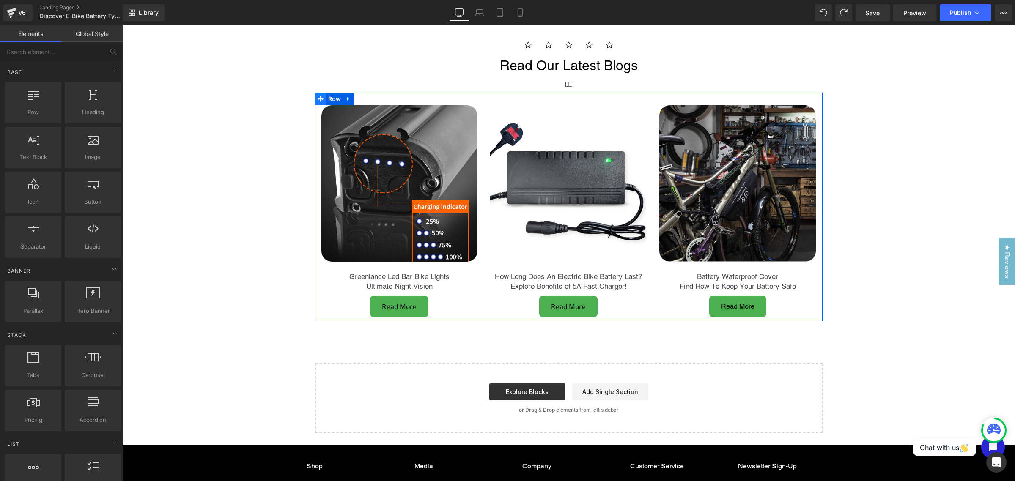
click at [315, 96] on span at bounding box center [320, 99] width 11 height 13
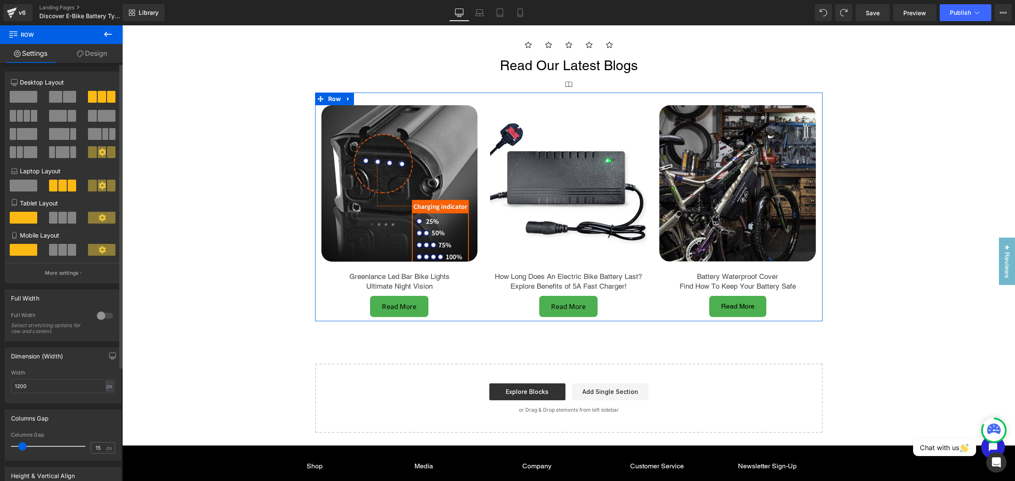
click at [99, 313] on div "Full Width 0 Full Width Select stretching options for row and content." at bounding box center [63, 316] width 117 height 52
click at [95, 323] on div at bounding box center [105, 316] width 20 height 14
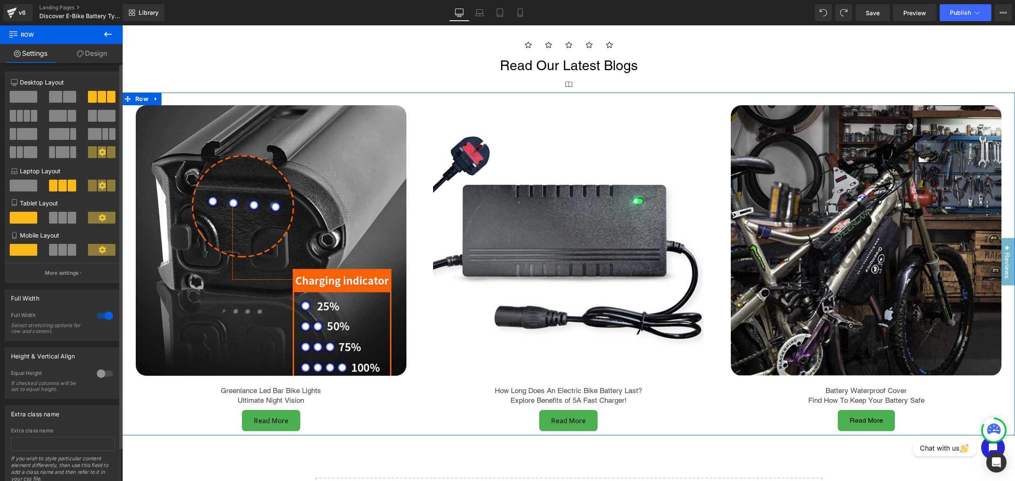
click at [106, 323] on div at bounding box center [105, 316] width 20 height 14
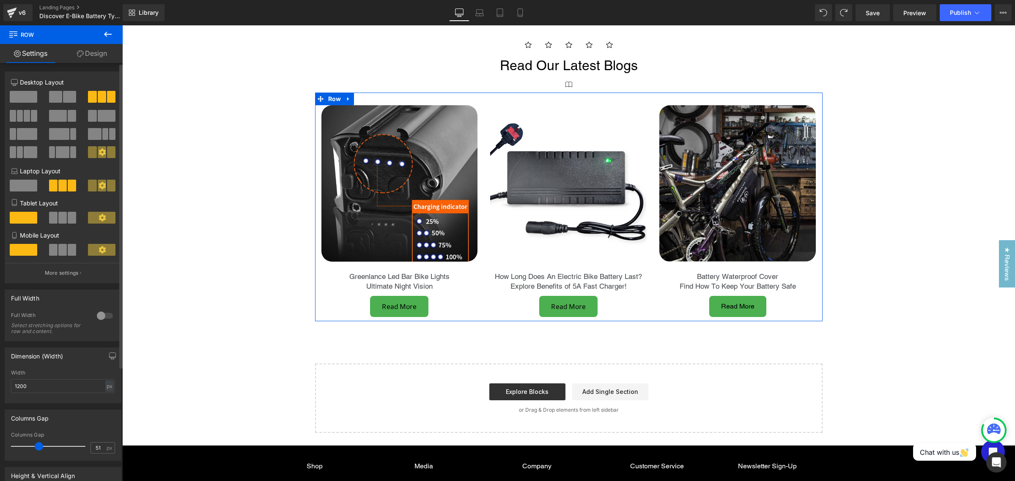
click at [38, 385] on div at bounding box center [50, 446] width 70 height 17
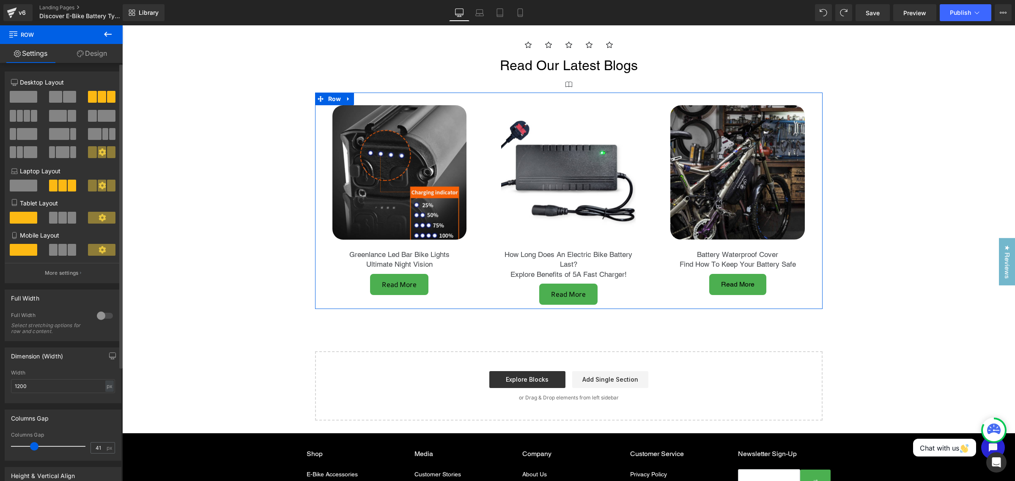
type input "42"
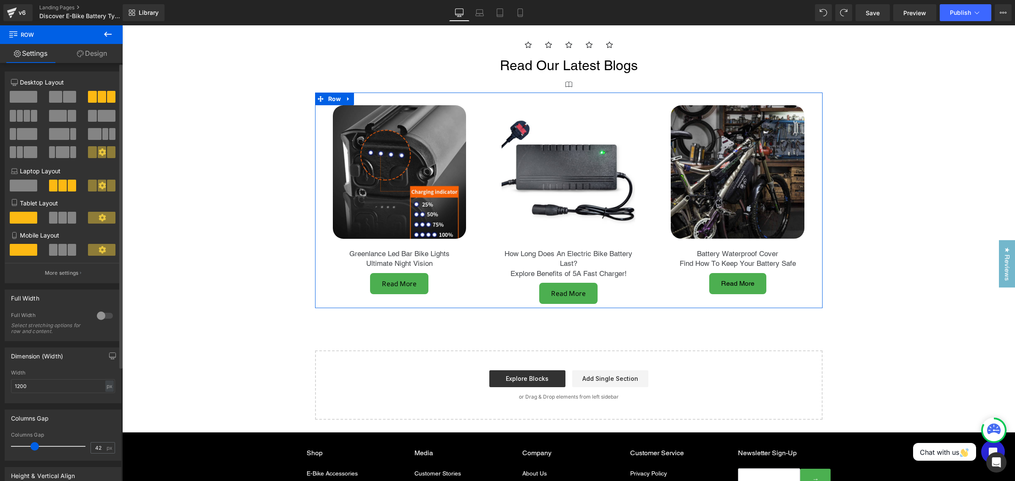
click at [34, 385] on span at bounding box center [34, 446] width 8 height 8
click at [97, 316] on div at bounding box center [105, 316] width 20 height 14
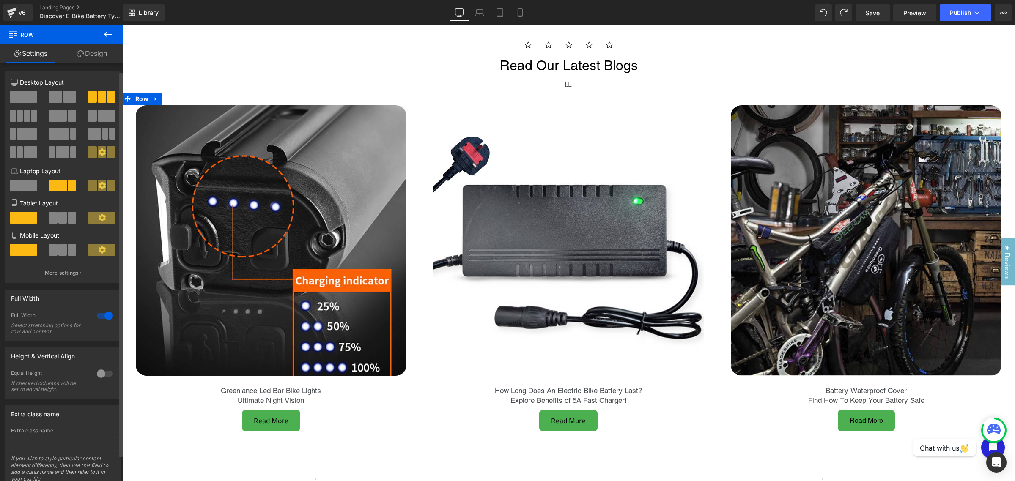
scroll to position [37, 0]
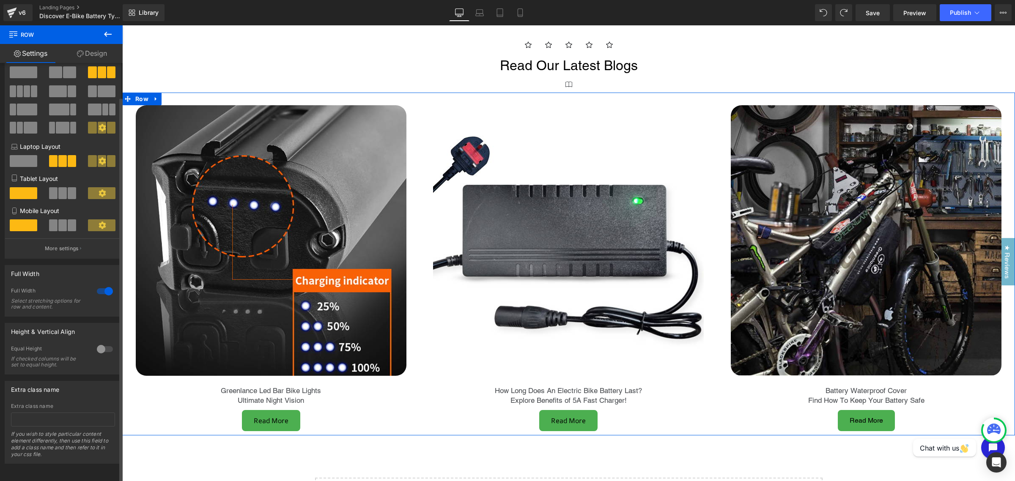
click at [104, 343] on div at bounding box center [105, 350] width 20 height 14
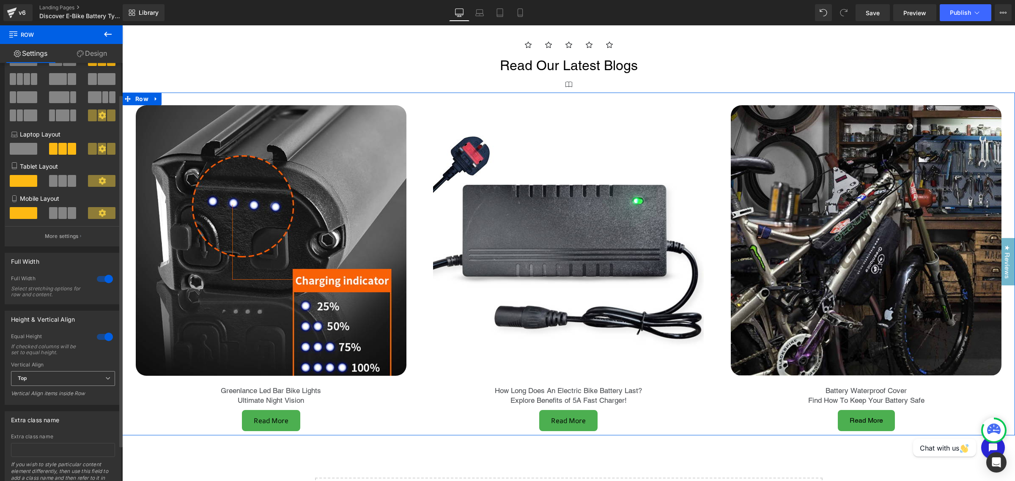
click at [70, 378] on span "Top" at bounding box center [63, 378] width 104 height 15
click at [70, 378] on span "Top" at bounding box center [61, 378] width 101 height 15
click at [99, 339] on div at bounding box center [105, 337] width 20 height 14
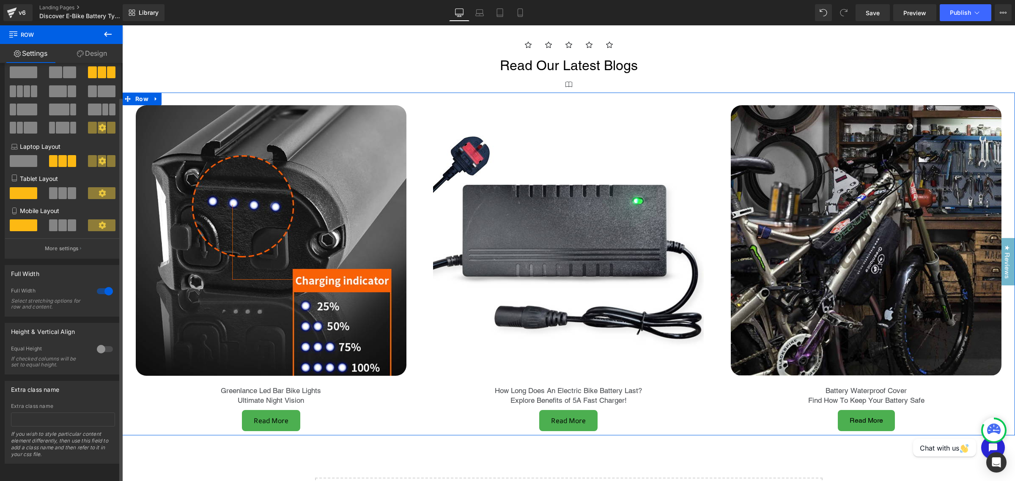
click at [109, 285] on div at bounding box center [105, 292] width 20 height 14
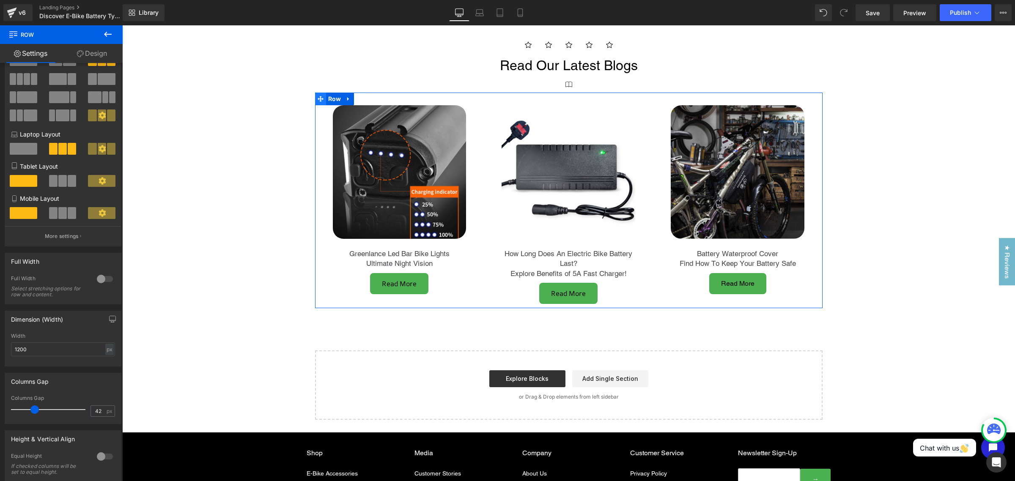
click at [321, 101] on span at bounding box center [320, 99] width 11 height 13
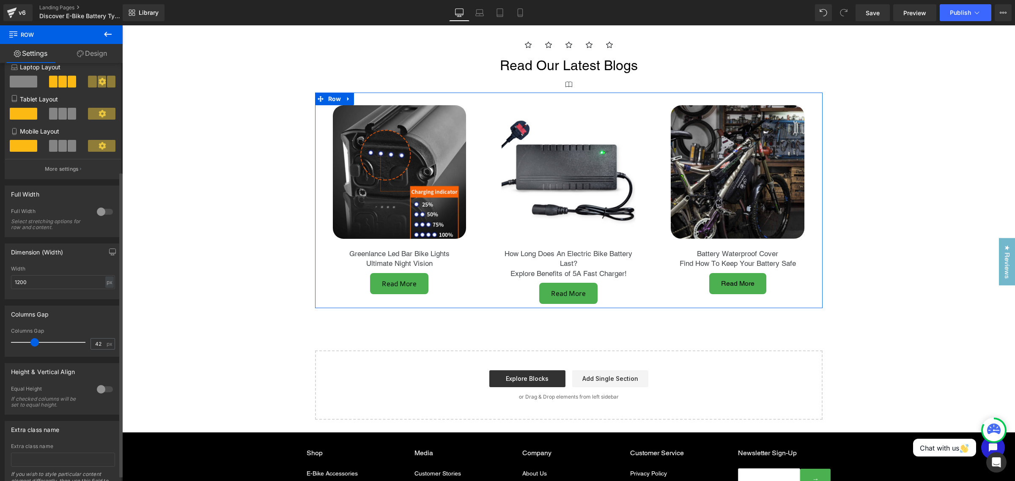
scroll to position [156, 0]
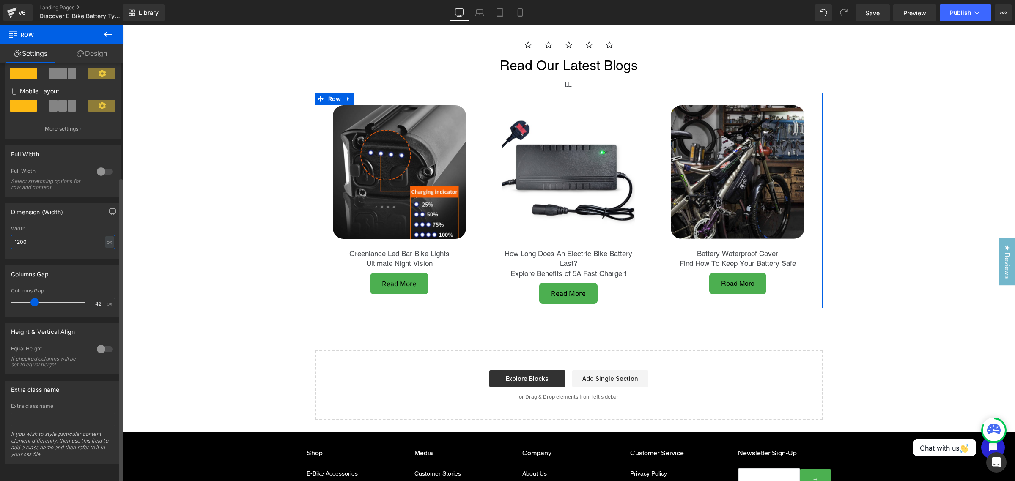
click at [55, 238] on input "1200" at bounding box center [63, 242] width 104 height 14
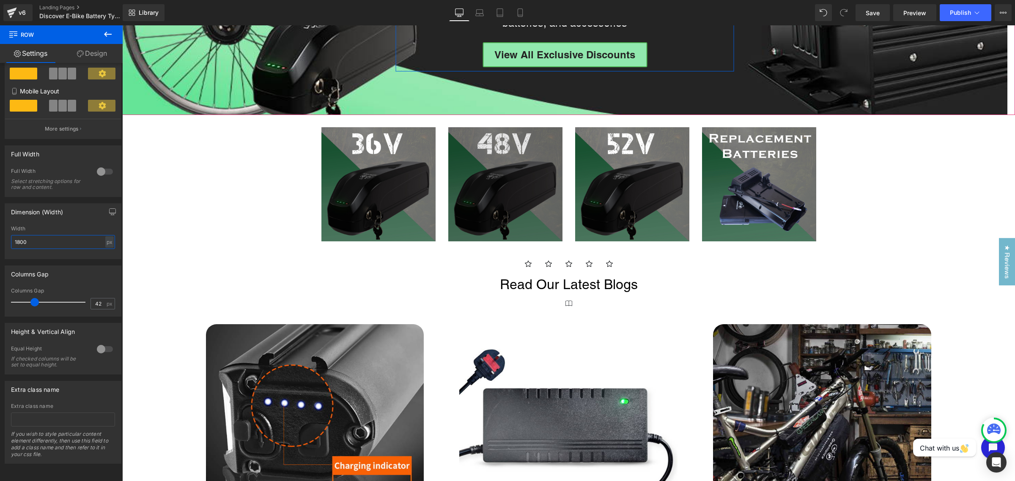
scroll to position [184, 0]
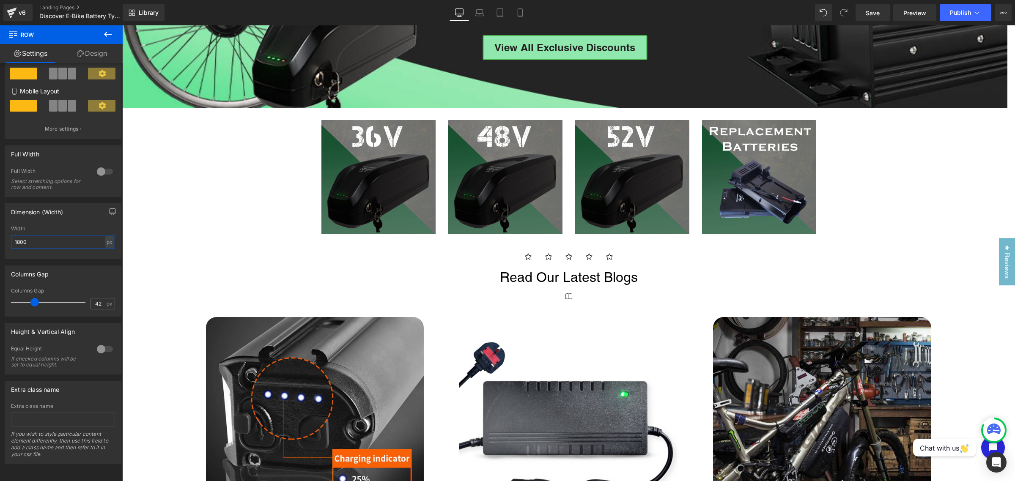
type input "1800"
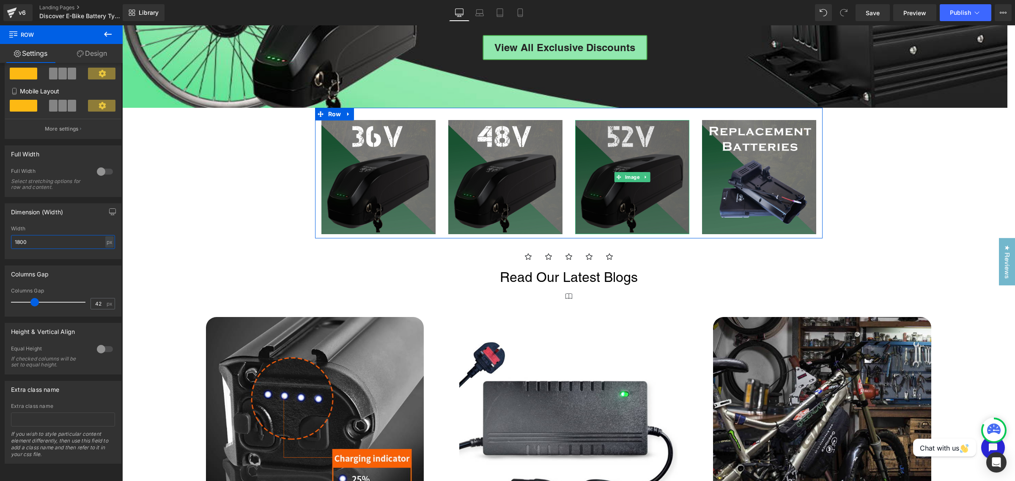
scroll to position [0, 0]
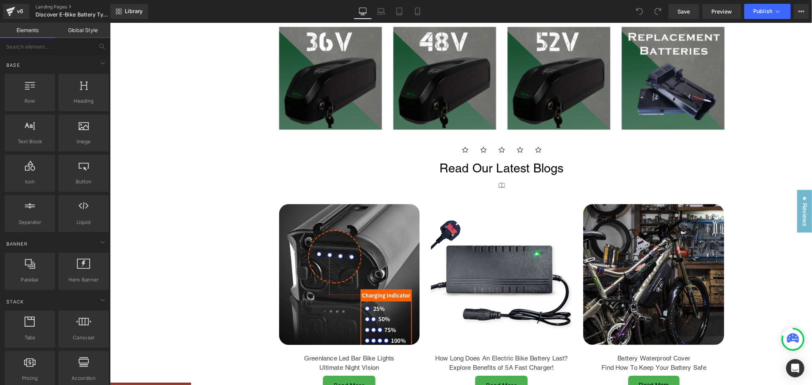
scroll to position [250, 0]
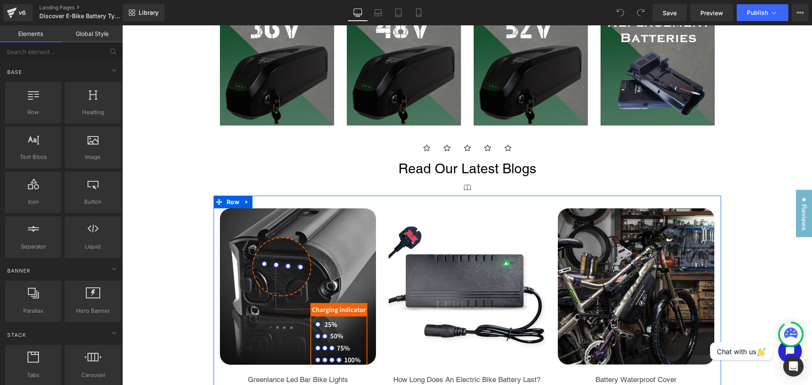
click at [376, 207] on div "Image Greenlance Led Bar Bike Lights Heading Ultimate Night Vision Heading Read…" at bounding box center [467, 310] width 507 height 229
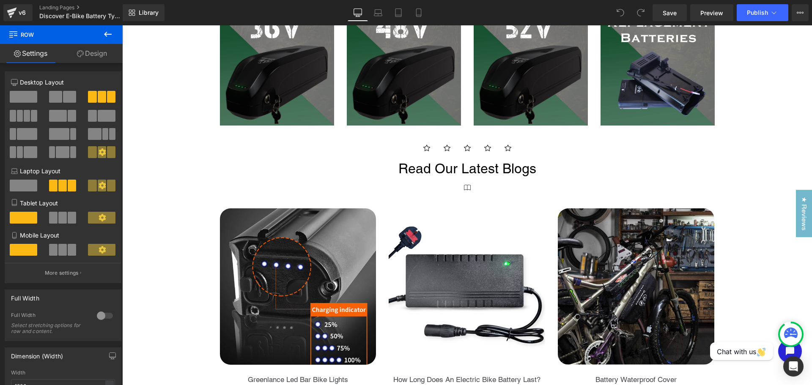
drag, startPoint x: 71, startPoint y: 304, endPoint x: 365, endPoint y: -51, distance: 461.1
click at [365, 0] on html "You are previewing how the will restyle your page. You can not edit Elements in…" at bounding box center [406, 192] width 812 height 385
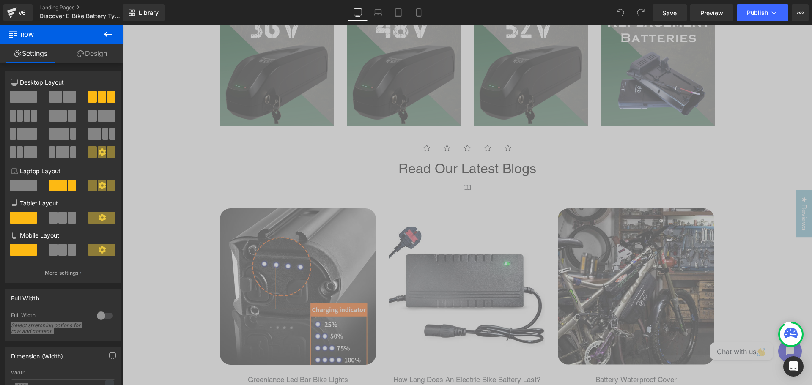
click at [181, 189] on div at bounding box center [467, 189] width 690 height 14
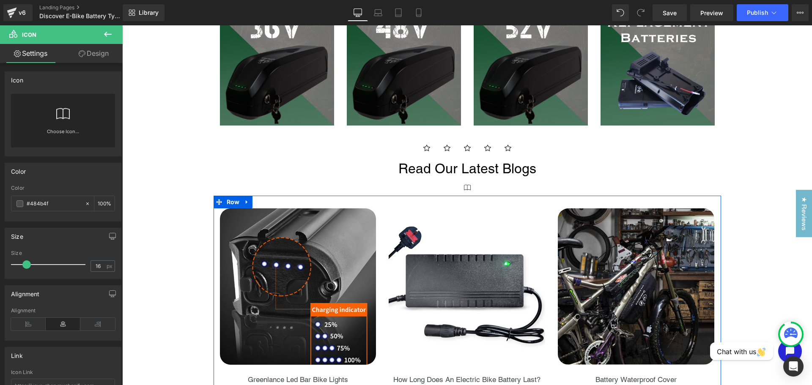
click at [219, 203] on span at bounding box center [219, 202] width 11 height 13
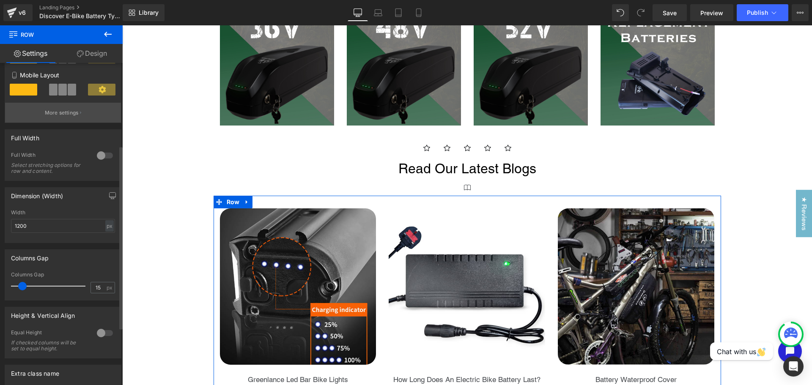
scroll to position [176, 0]
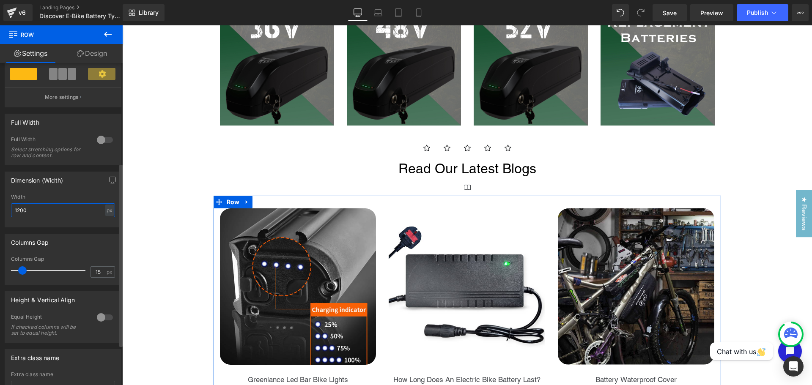
click at [21, 209] on input "1200" at bounding box center [63, 210] width 104 height 14
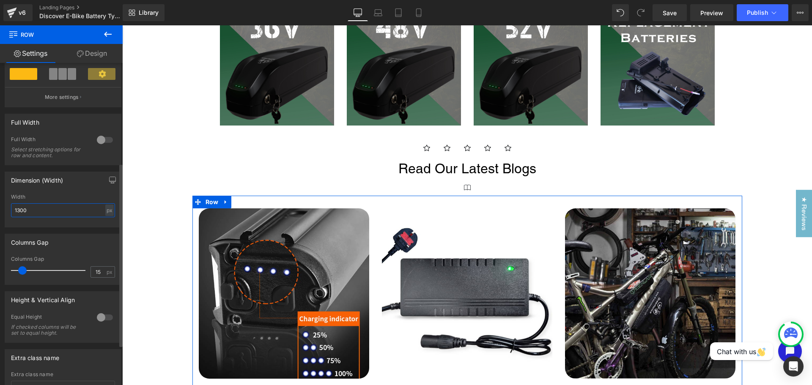
type input "1300"
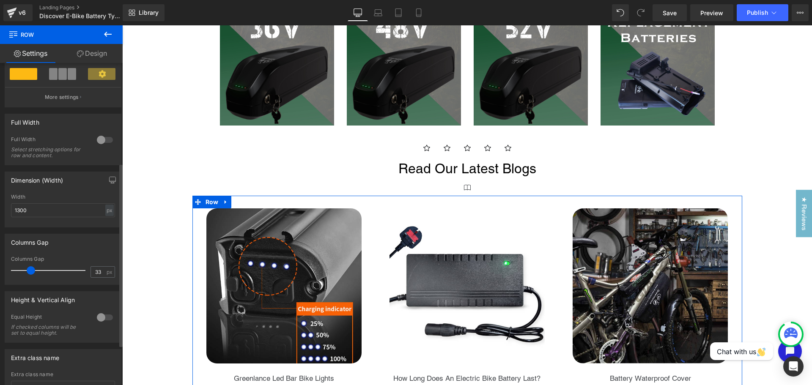
click at [30, 269] on div at bounding box center [50, 270] width 70 height 17
click at [30, 269] on span at bounding box center [31, 270] width 8 height 8
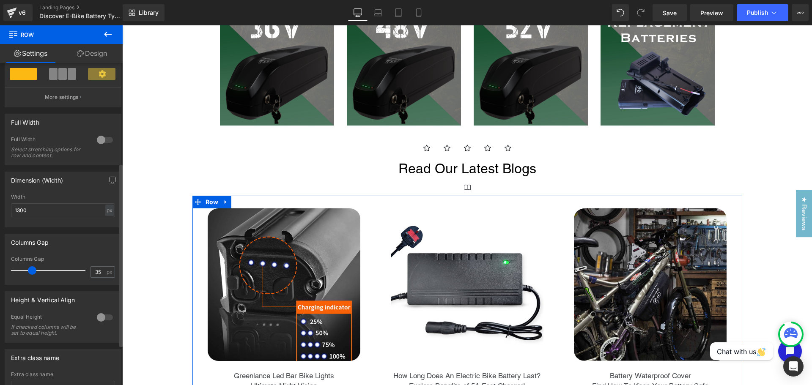
type input "34"
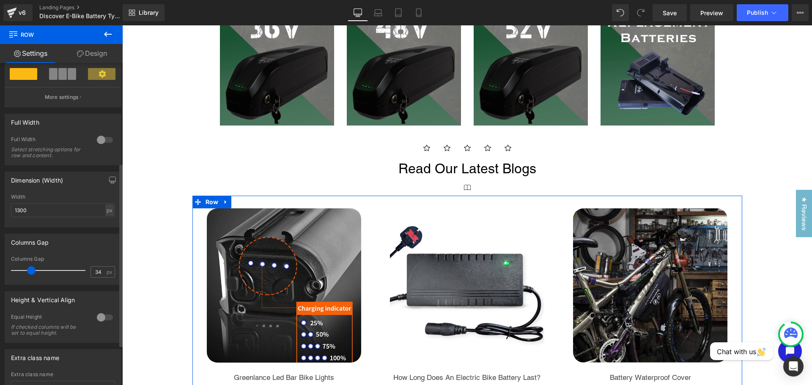
click at [30, 268] on span at bounding box center [31, 270] width 8 height 8
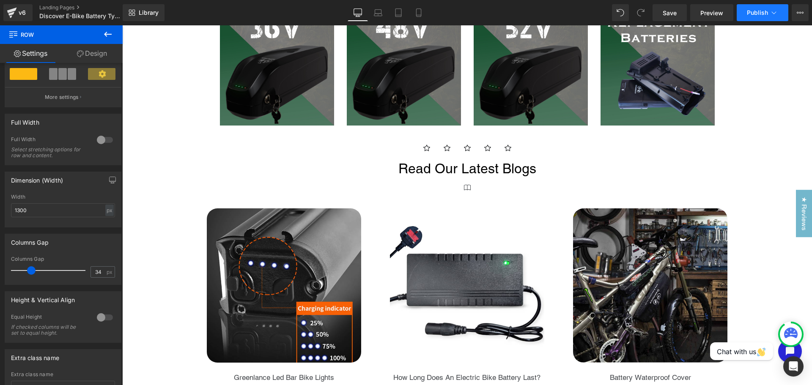
click at [767, 19] on button "Publish" at bounding box center [763, 12] width 52 height 17
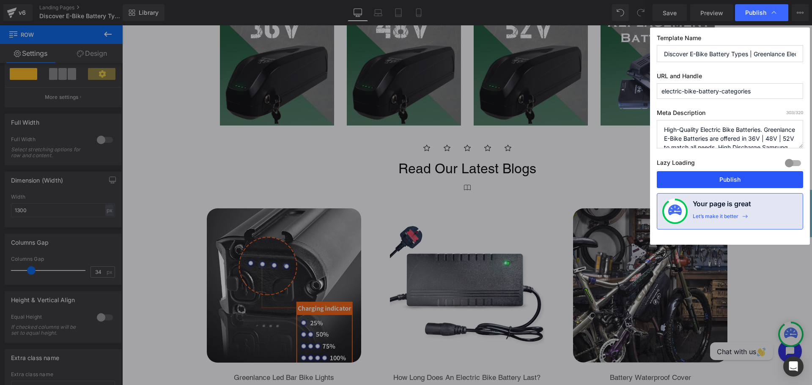
click at [747, 174] on button "Publish" at bounding box center [730, 179] width 146 height 17
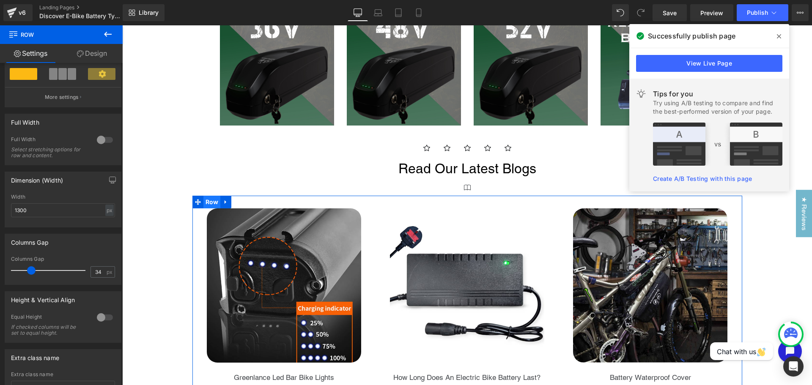
click at [207, 198] on span "Row" at bounding box center [211, 202] width 17 height 13
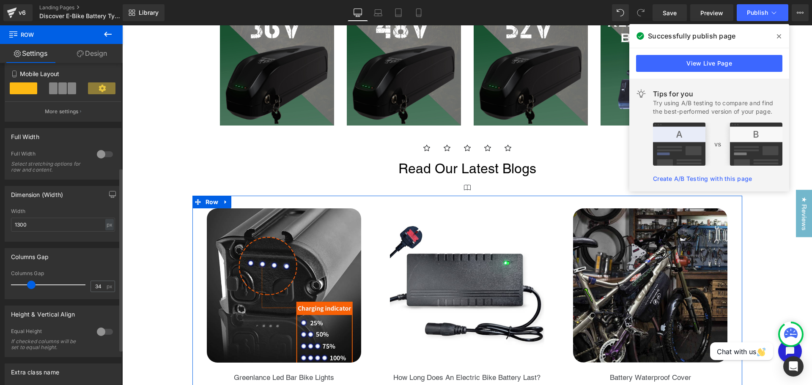
scroll to position [137, 0]
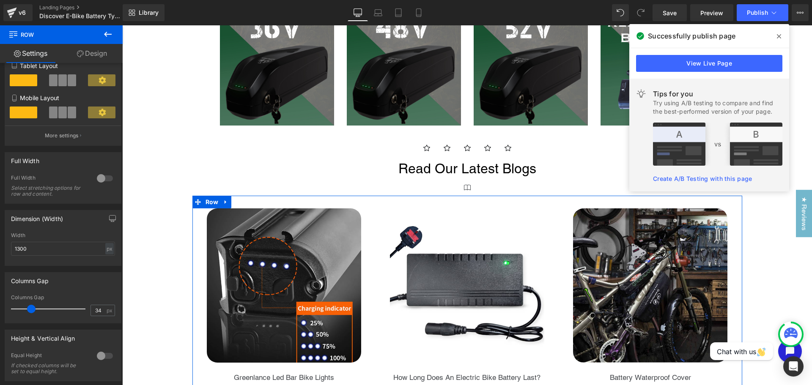
click at [93, 48] on link "Design" at bounding box center [91, 53] width 61 height 19
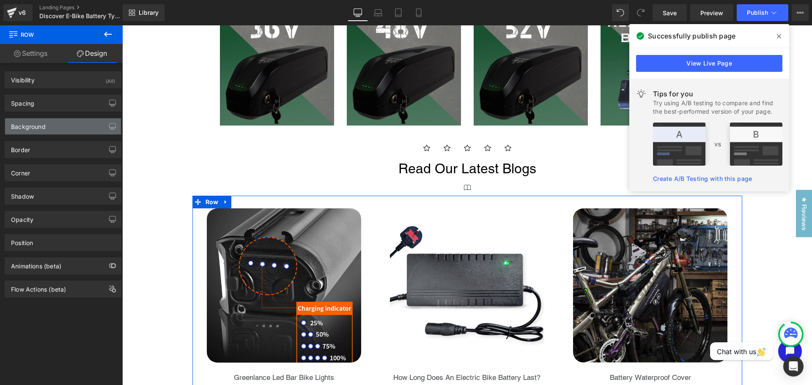
type input "0"
type input "30"
type input "0"
type input "10"
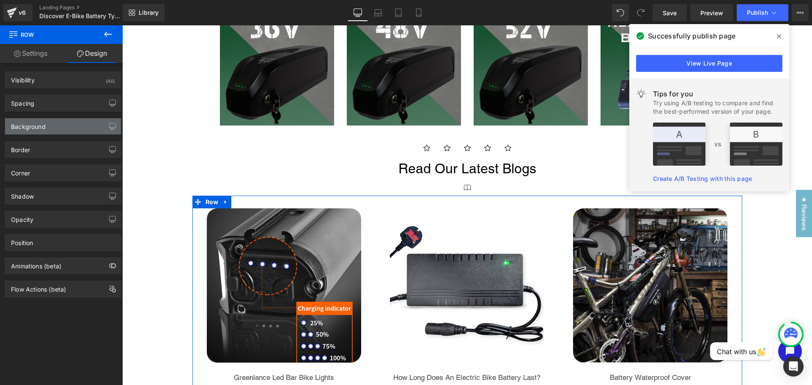
type input "0"
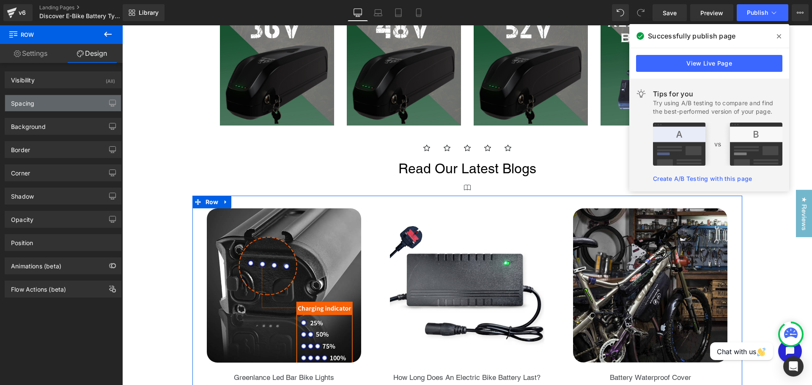
click at [48, 105] on div "Spacing" at bounding box center [63, 103] width 116 height 16
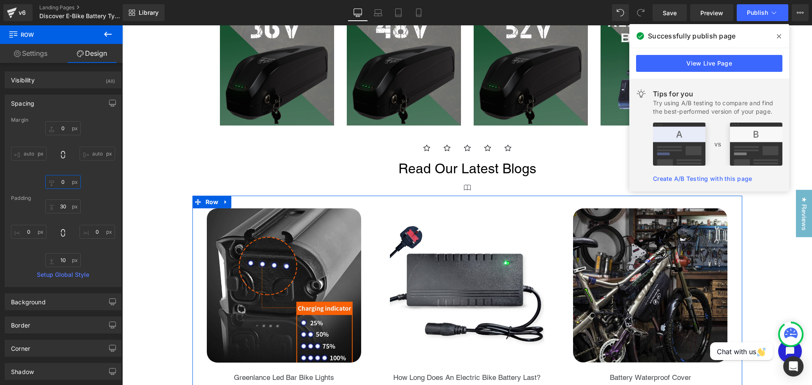
click at [68, 183] on input "0" at bounding box center [63, 182] width 36 height 14
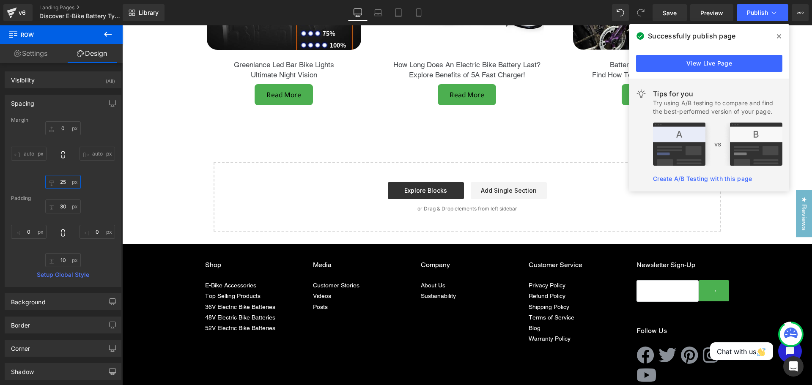
scroll to position [528, 0]
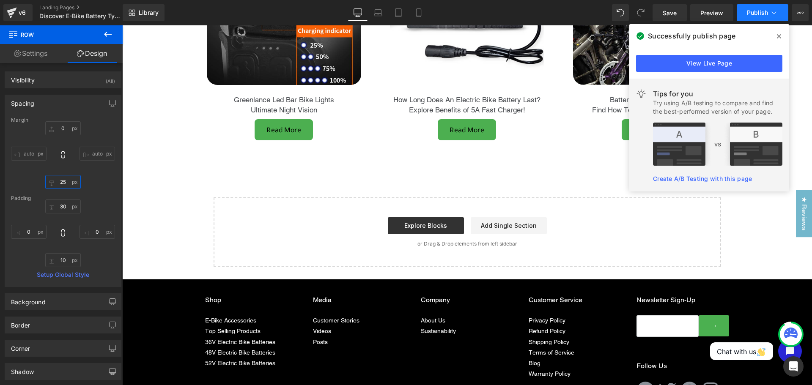
type input "25"
click at [745, 16] on button "Publish" at bounding box center [763, 12] width 52 height 17
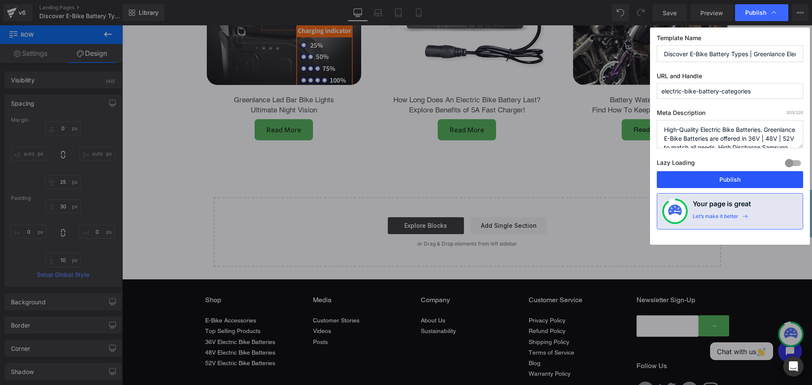
click at [719, 180] on button "Publish" at bounding box center [730, 179] width 146 height 17
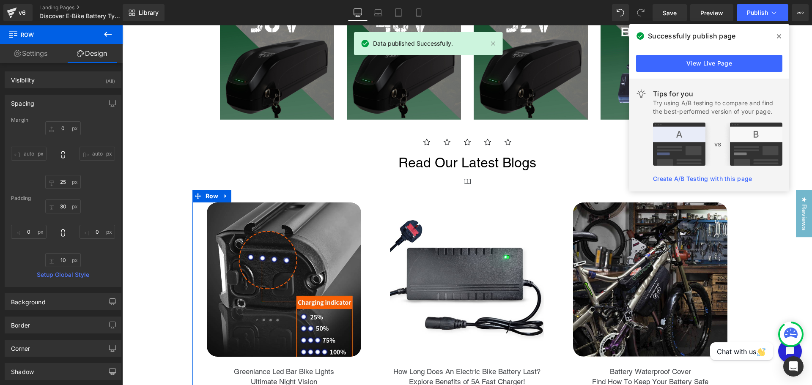
scroll to position [247, 0]
